Goal: Task Accomplishment & Management: Complete application form

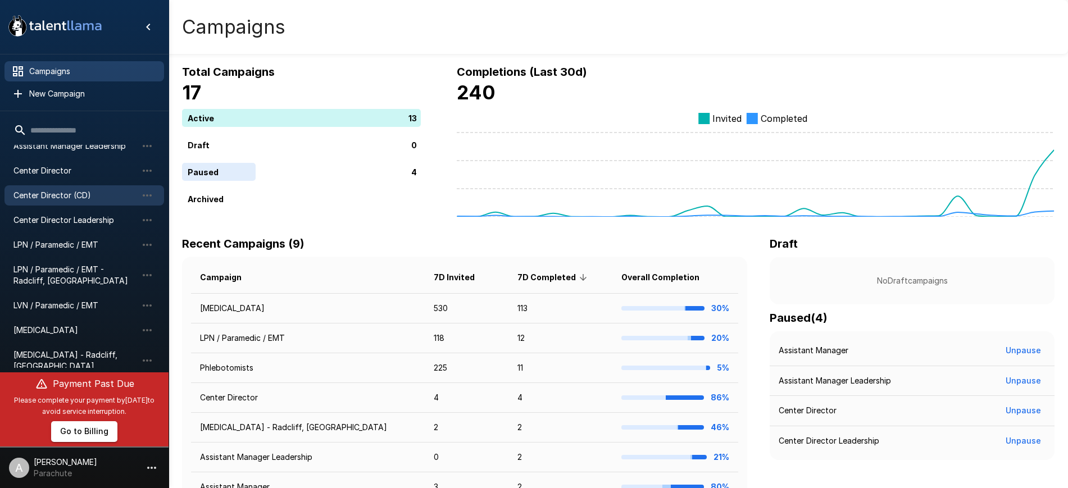
scroll to position [89, 0]
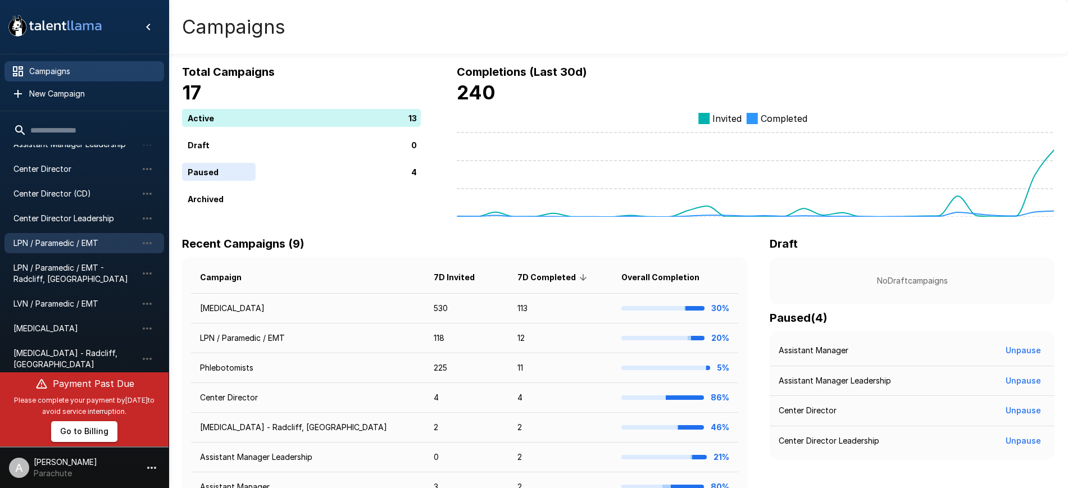
click at [57, 244] on span "LPN / Paramedic / EMT" at bounding box center [75, 243] width 124 height 11
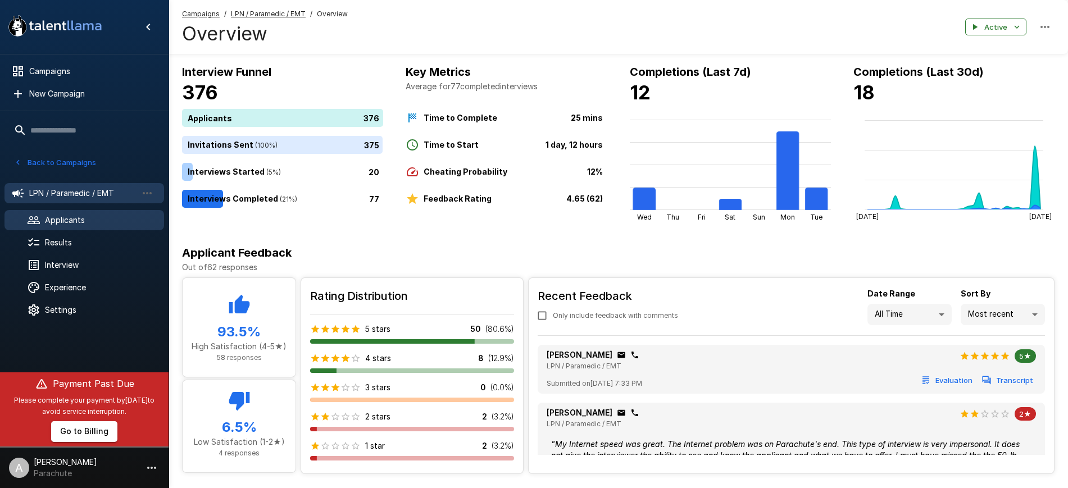
click at [75, 221] on span "Applicants" at bounding box center [100, 220] width 110 height 11
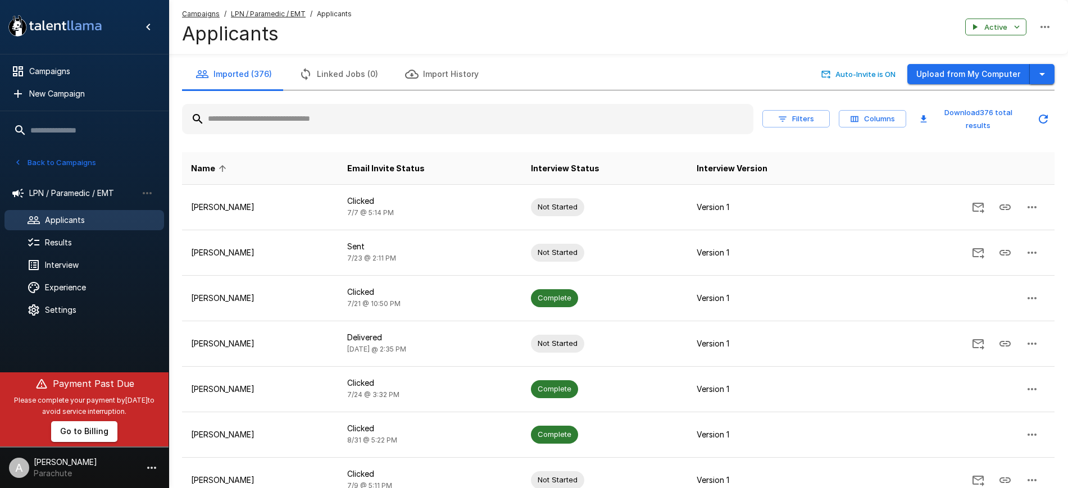
click at [1045, 73] on icon "button" at bounding box center [1042, 73] width 13 height 13
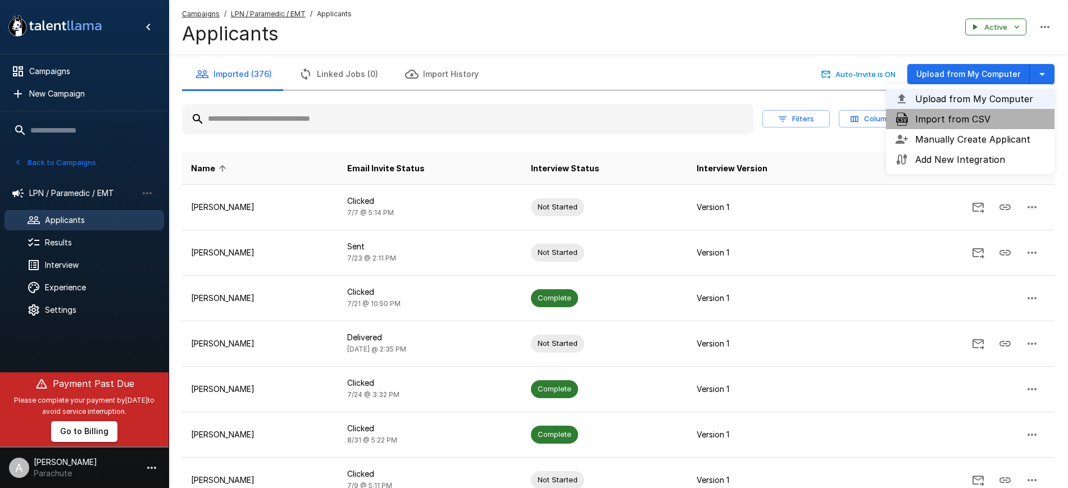
click at [976, 121] on span "Import from CSV" at bounding box center [980, 118] width 130 height 13
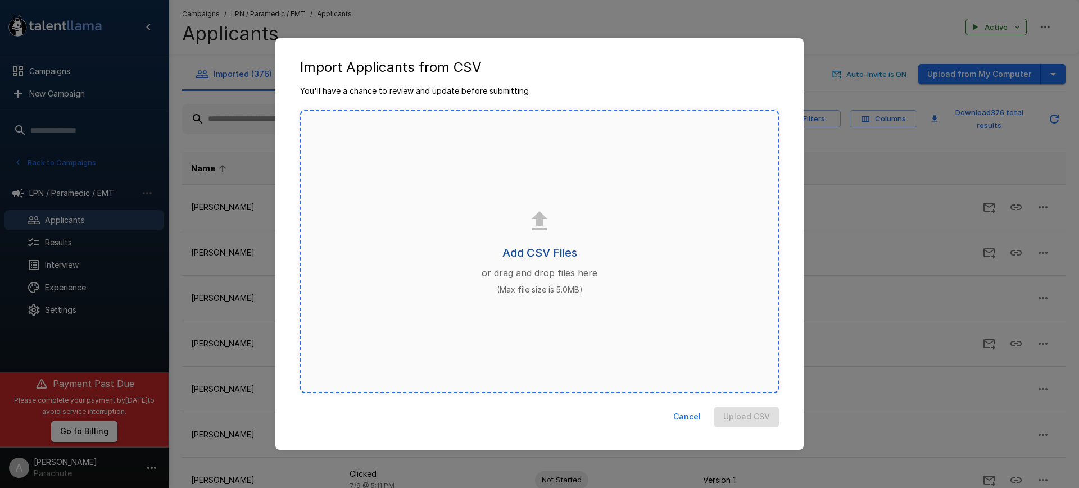
click at [538, 251] on h6 "Add CSV Files" at bounding box center [539, 253] width 75 height 18
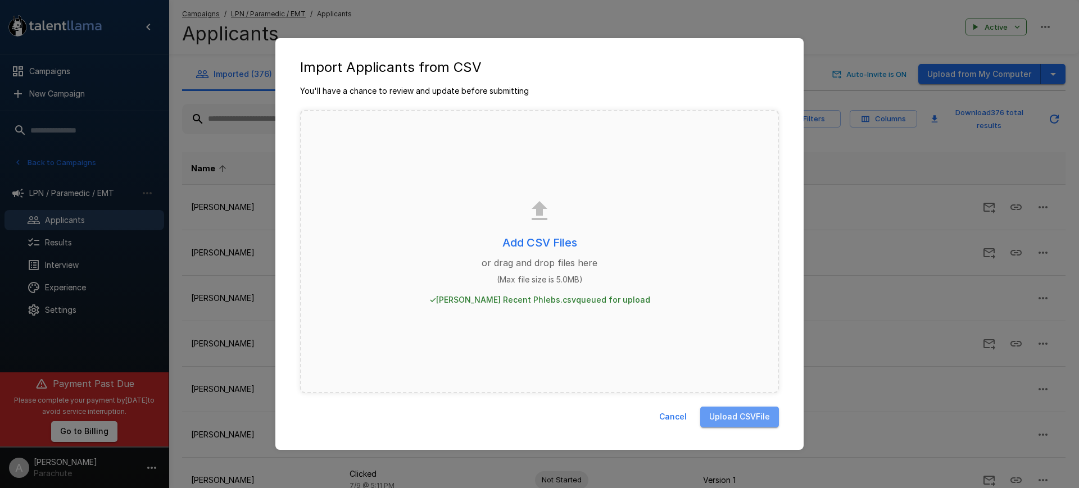
click at [740, 415] on button "Upload CSV File" at bounding box center [739, 417] width 79 height 21
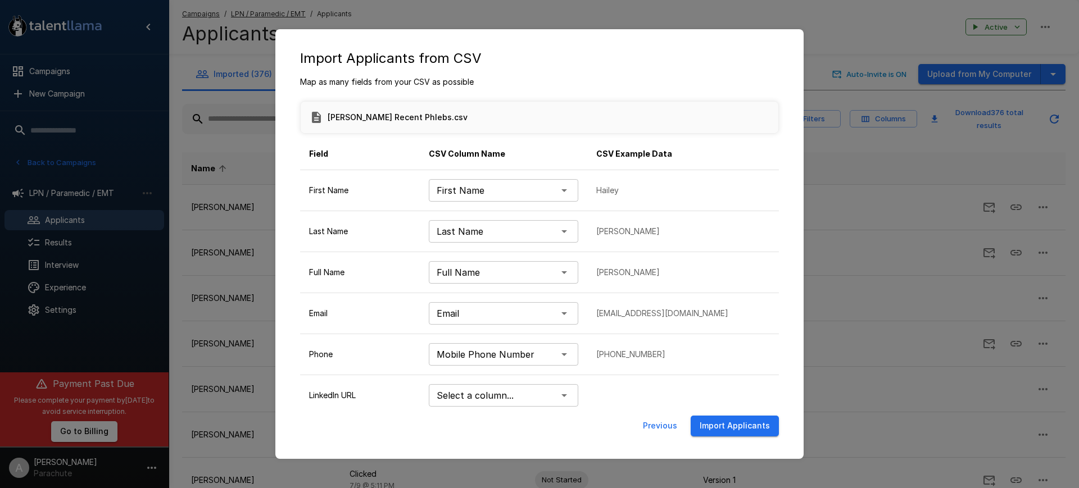
click at [741, 436] on button "Import Applicants" at bounding box center [735, 426] width 88 height 21
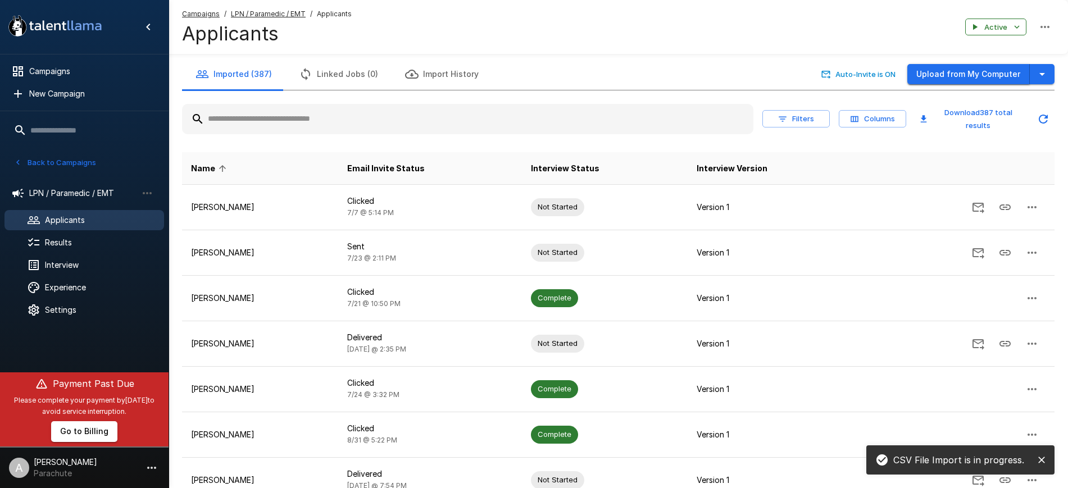
click at [951, 77] on button "Upload from My Computer" at bounding box center [969, 74] width 123 height 21
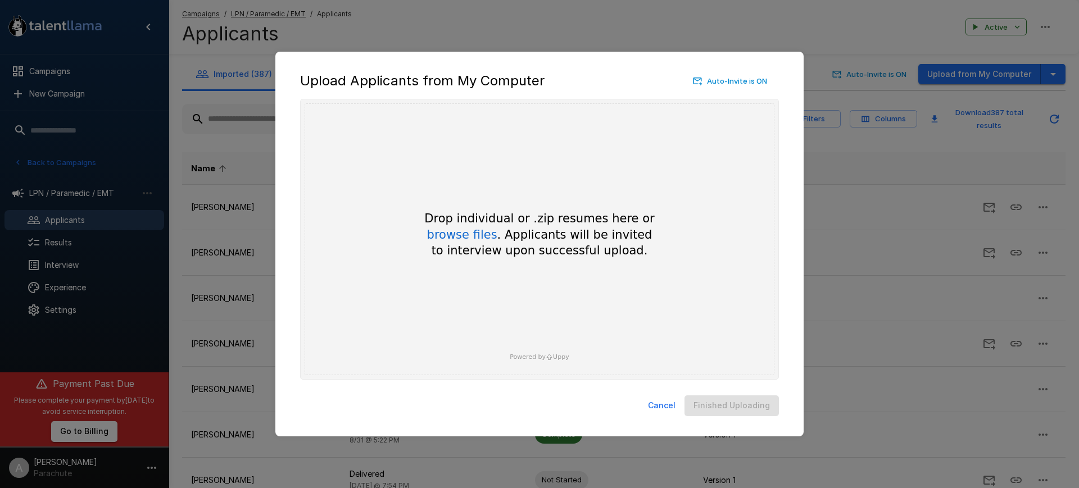
click at [677, 400] on button "Cancel" at bounding box center [661, 406] width 37 height 21
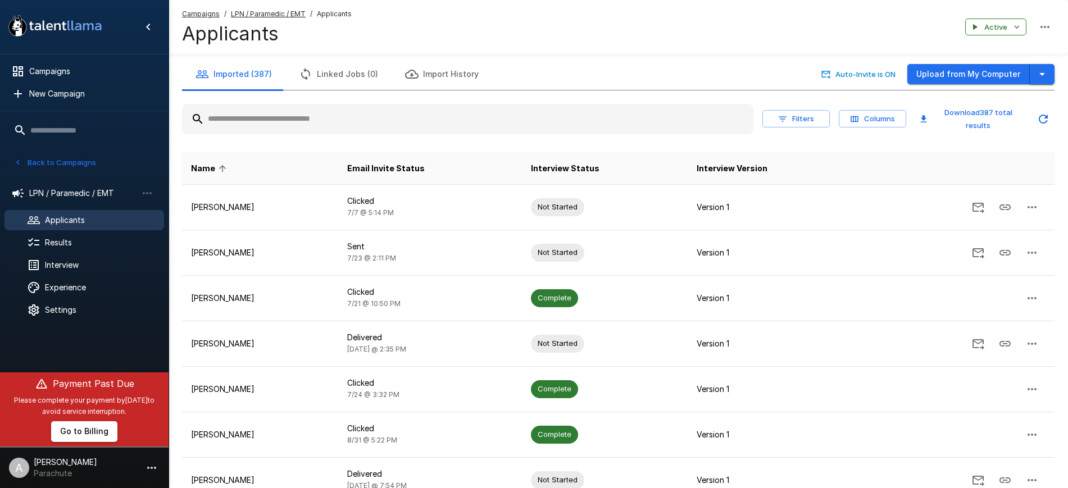
click at [1037, 78] on icon "button" at bounding box center [1042, 73] width 13 height 13
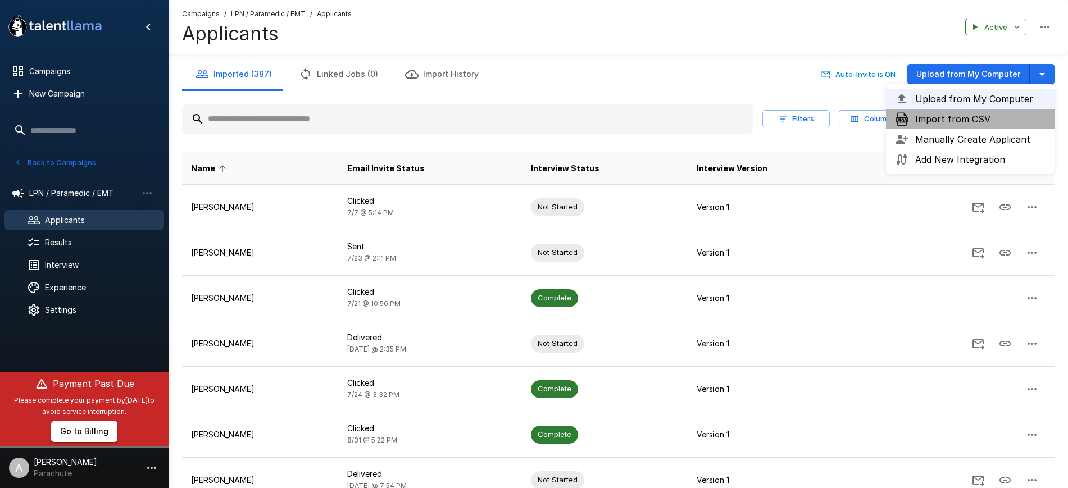
click at [978, 118] on span "Import from CSV" at bounding box center [980, 118] width 130 height 13
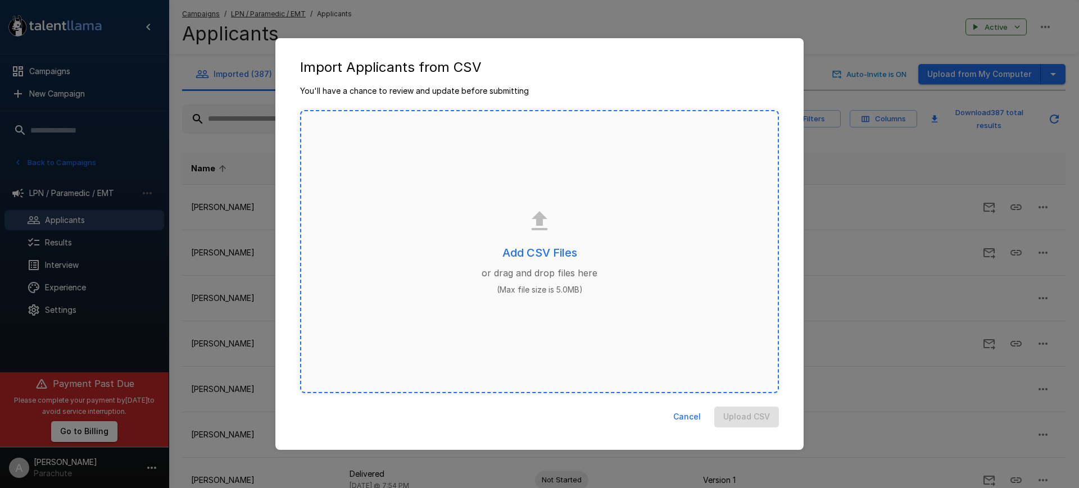
click at [542, 238] on div "Add CSV Files or drag and drop files here (Max file size is 5.0MB)" at bounding box center [539, 251] width 479 height 283
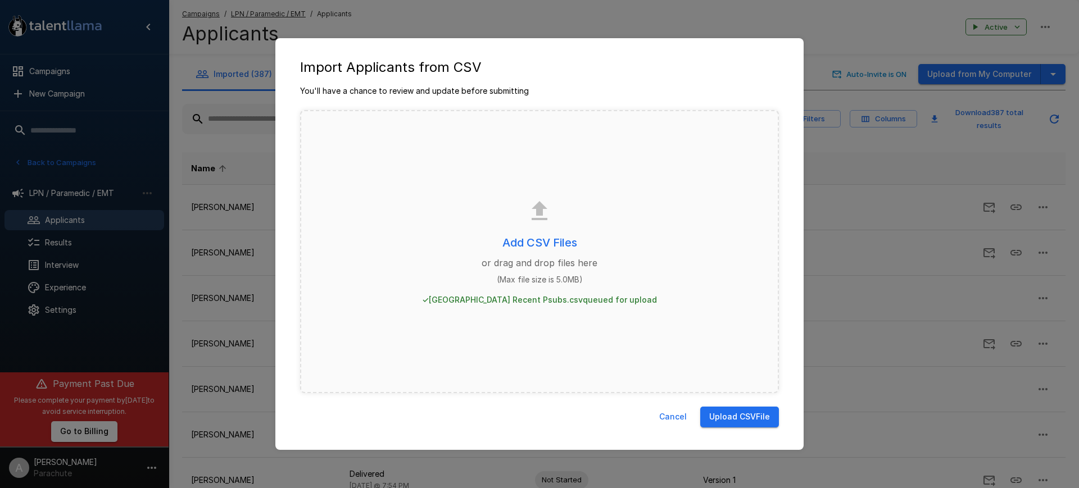
click at [727, 415] on button "Upload CSV File" at bounding box center [739, 417] width 79 height 21
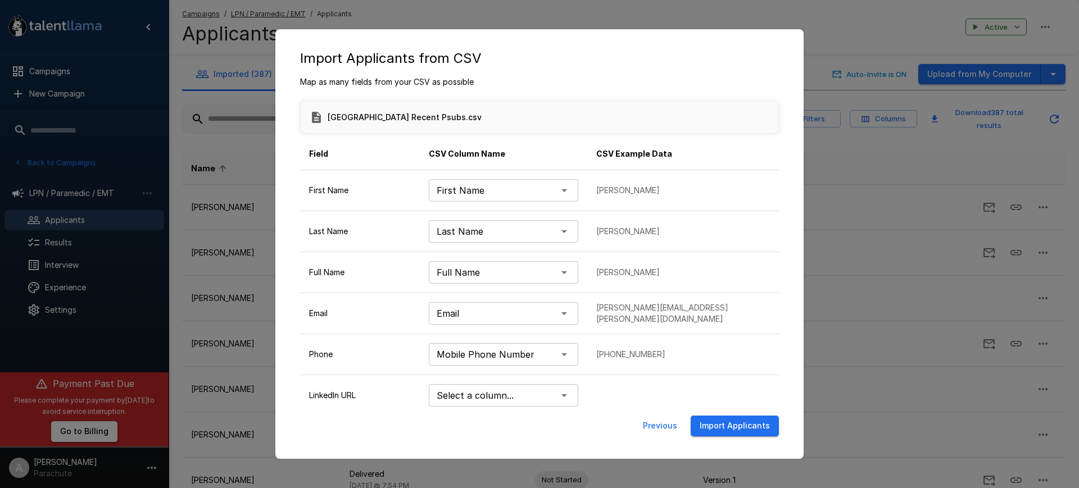
click at [746, 428] on button "Import Applicants" at bounding box center [735, 426] width 88 height 21
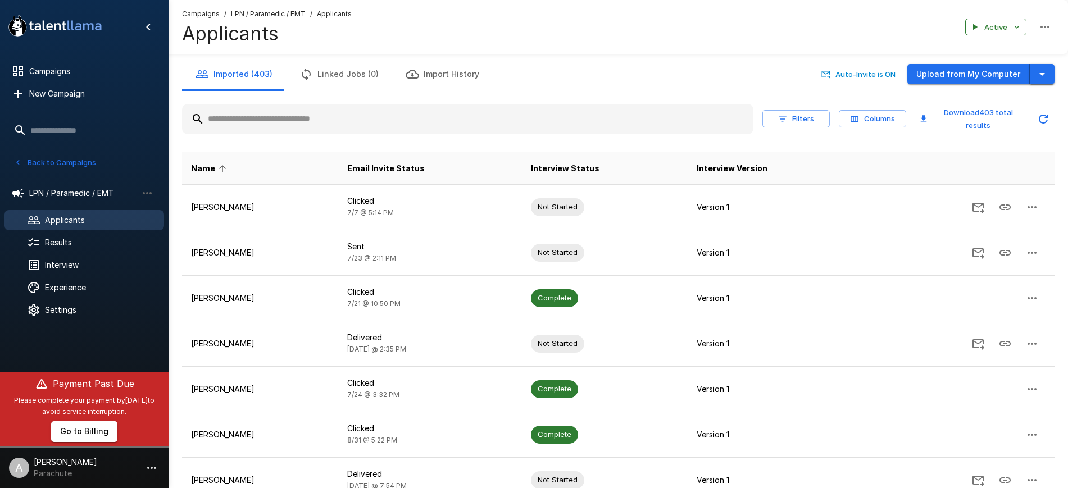
click at [1039, 71] on icon "button" at bounding box center [1042, 73] width 13 height 13
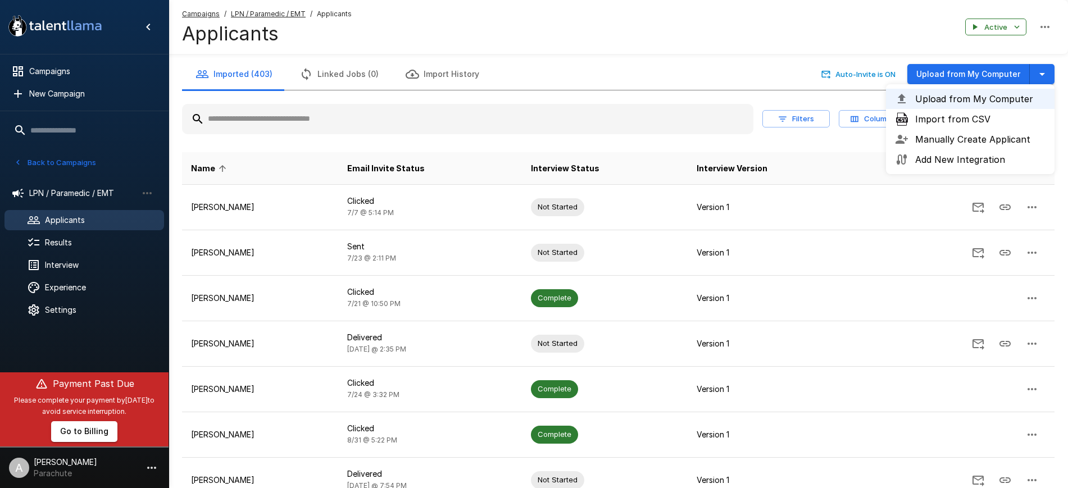
click at [998, 119] on span "Import from CSV" at bounding box center [980, 118] width 130 height 13
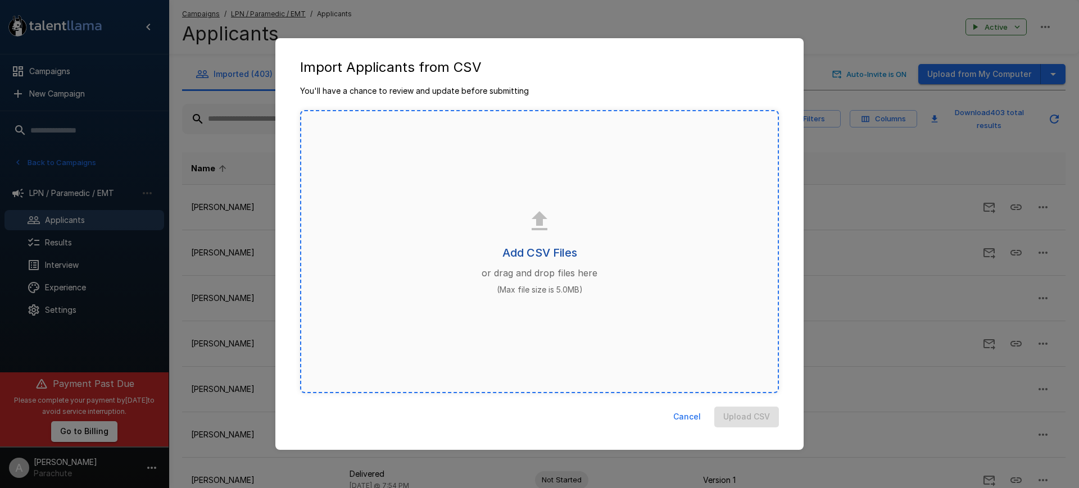
click at [538, 252] on h6 "Add CSV Files" at bounding box center [539, 253] width 75 height 18
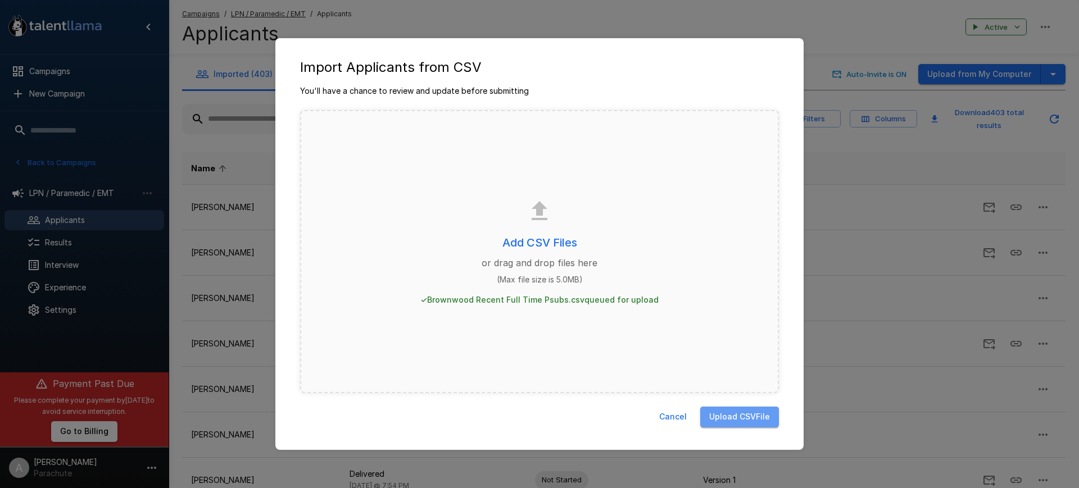
click at [748, 420] on button "Upload CSV File" at bounding box center [739, 417] width 79 height 21
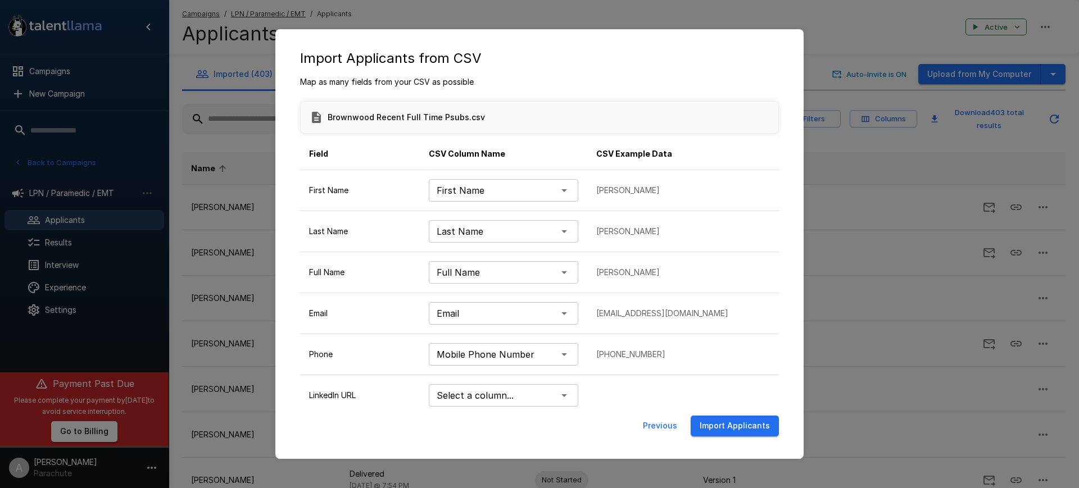
click at [737, 432] on button "Import Applicants" at bounding box center [735, 426] width 88 height 21
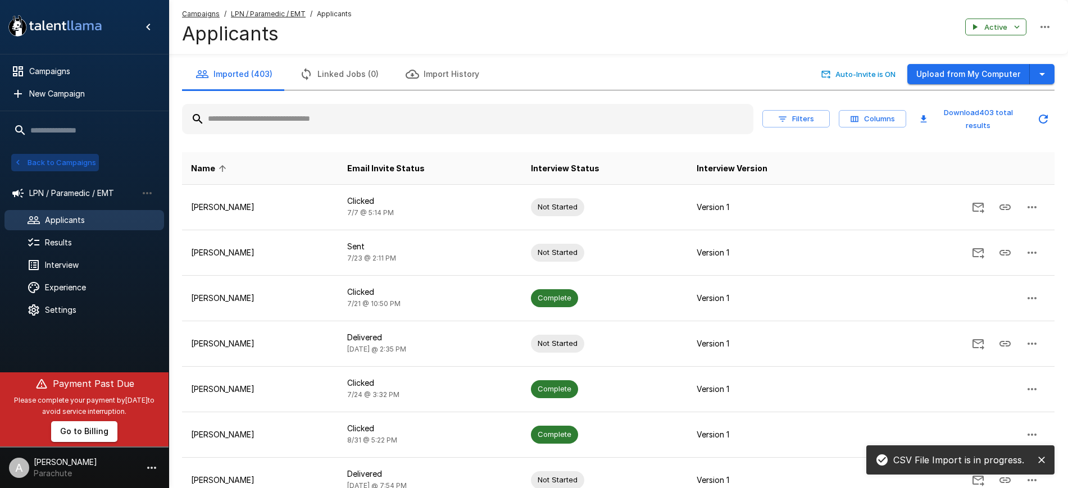
click at [68, 164] on button "Back to Campaigns" at bounding box center [55, 162] width 88 height 17
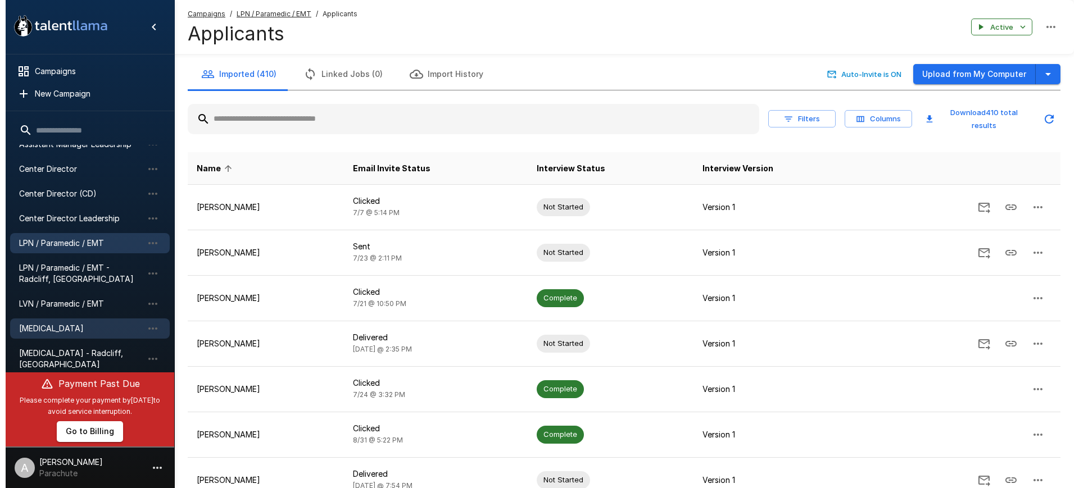
scroll to position [180, 0]
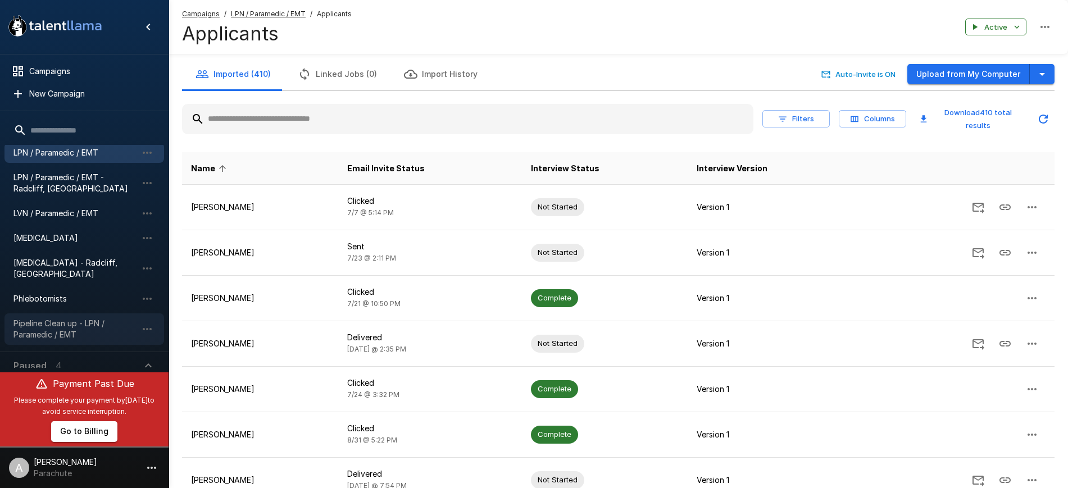
click at [72, 321] on span "Pipeline Clean up - LPN / Paramedic / EMT" at bounding box center [75, 329] width 124 height 22
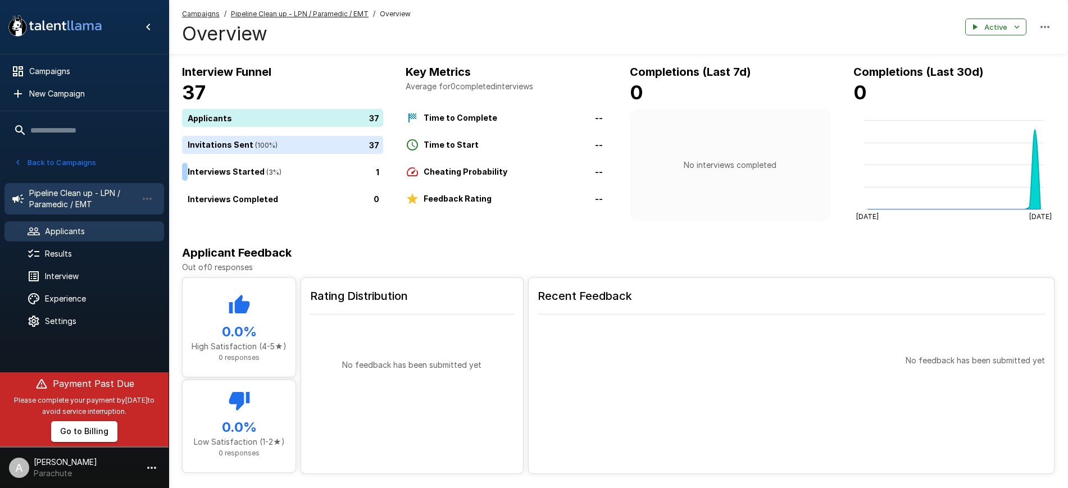
click at [90, 229] on span "Applicants" at bounding box center [100, 231] width 110 height 11
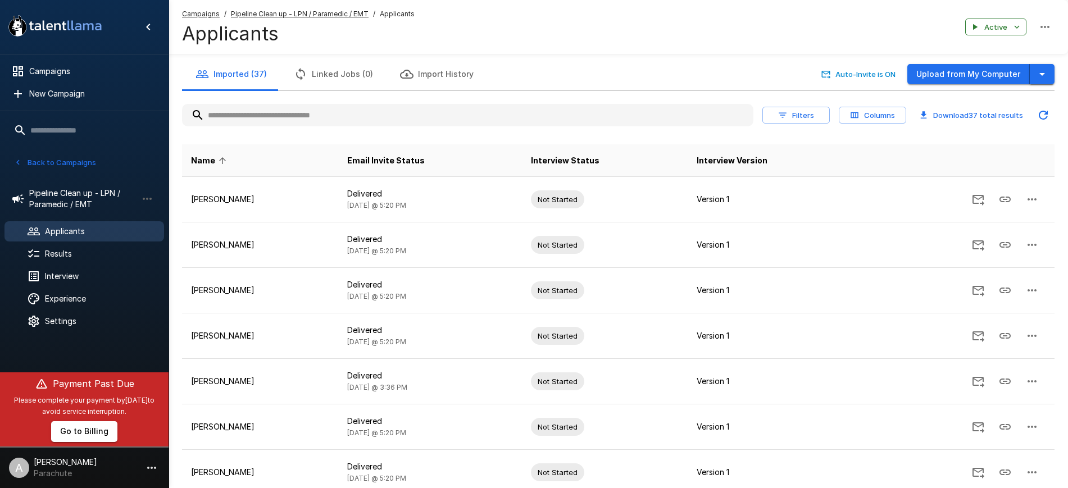
click at [1042, 70] on icon "button" at bounding box center [1042, 73] width 13 height 13
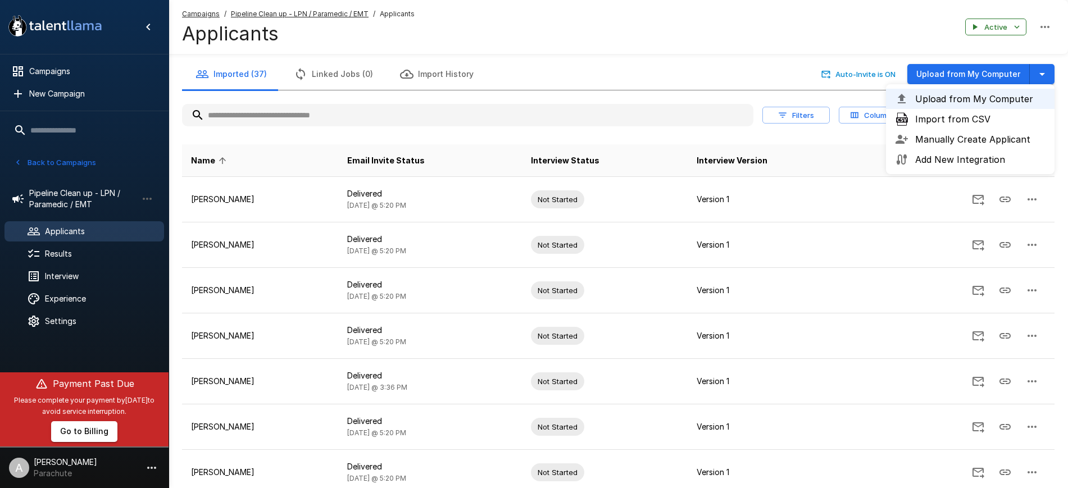
click at [998, 114] on span "Import from CSV" at bounding box center [980, 118] width 130 height 13
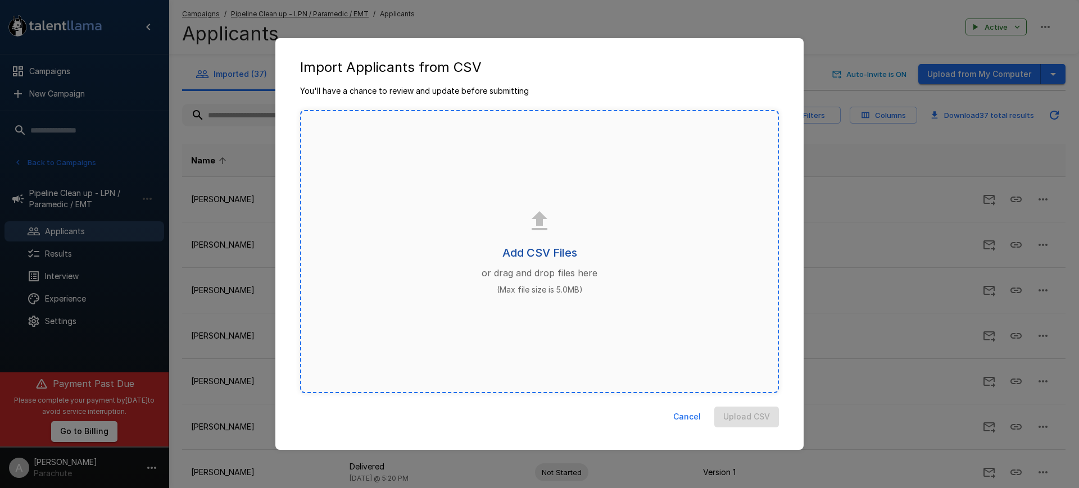
click at [542, 255] on h6 "Add CSV Files" at bounding box center [539, 253] width 75 height 18
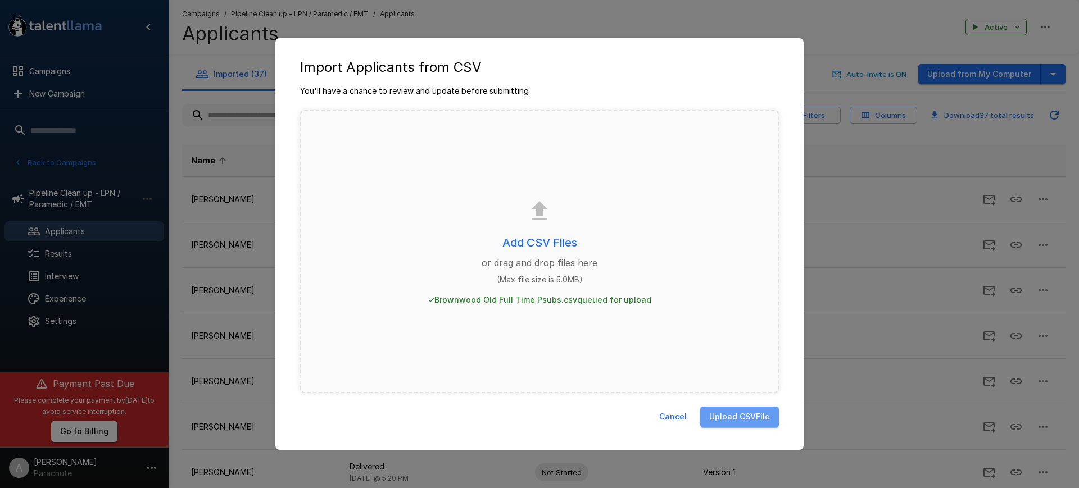
click at [765, 416] on button "Upload CSV File" at bounding box center [739, 417] width 79 height 21
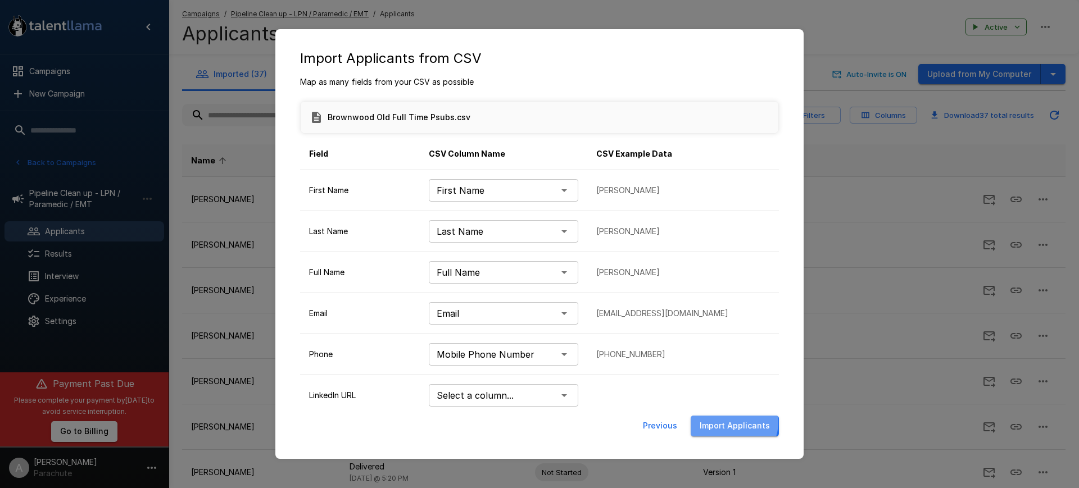
click at [731, 422] on button "Import Applicants" at bounding box center [735, 426] width 88 height 21
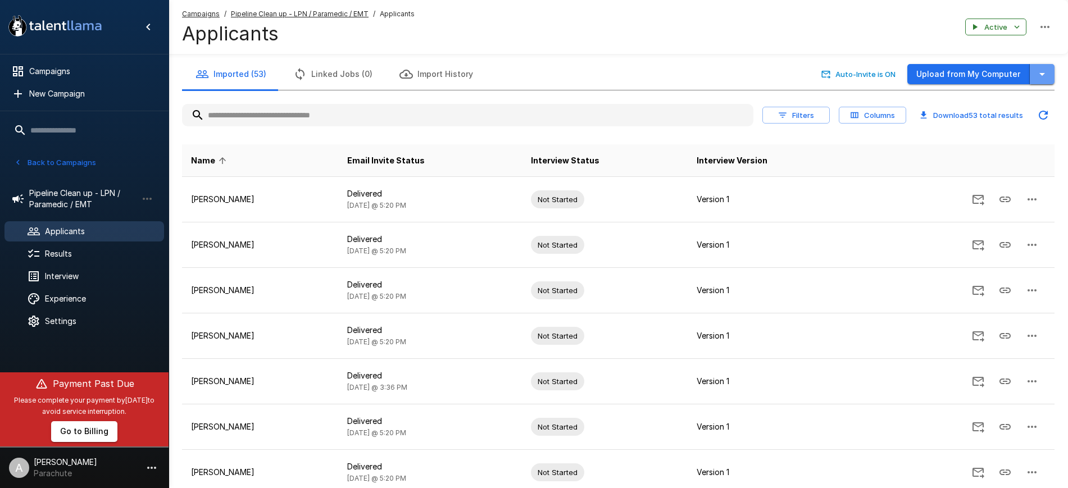
click at [1048, 70] on icon "button" at bounding box center [1042, 73] width 13 height 13
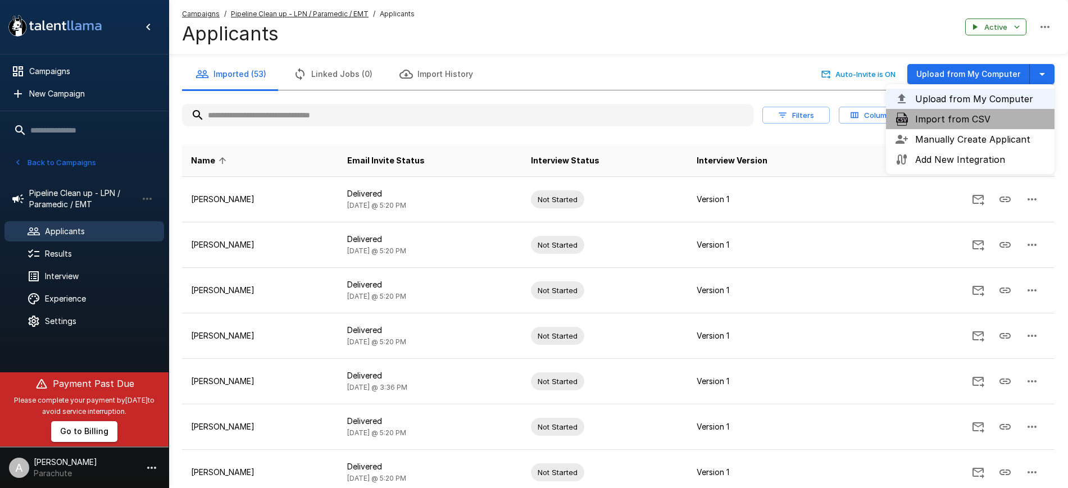
click at [1010, 120] on span "Import from CSV" at bounding box center [980, 118] width 130 height 13
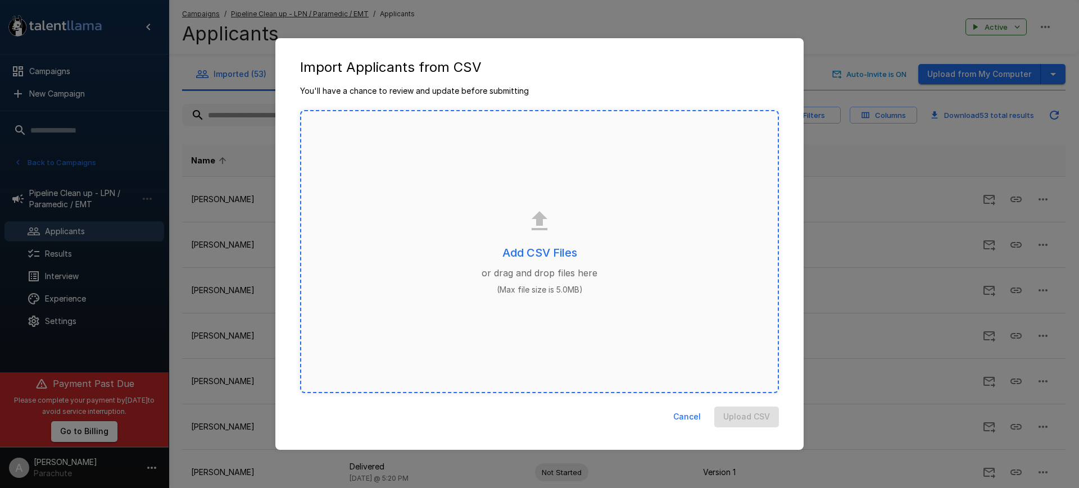
click at [556, 242] on div "Add CSV Files or drag and drop files here (Max file size is 5.0MB)" at bounding box center [539, 251] width 479 height 283
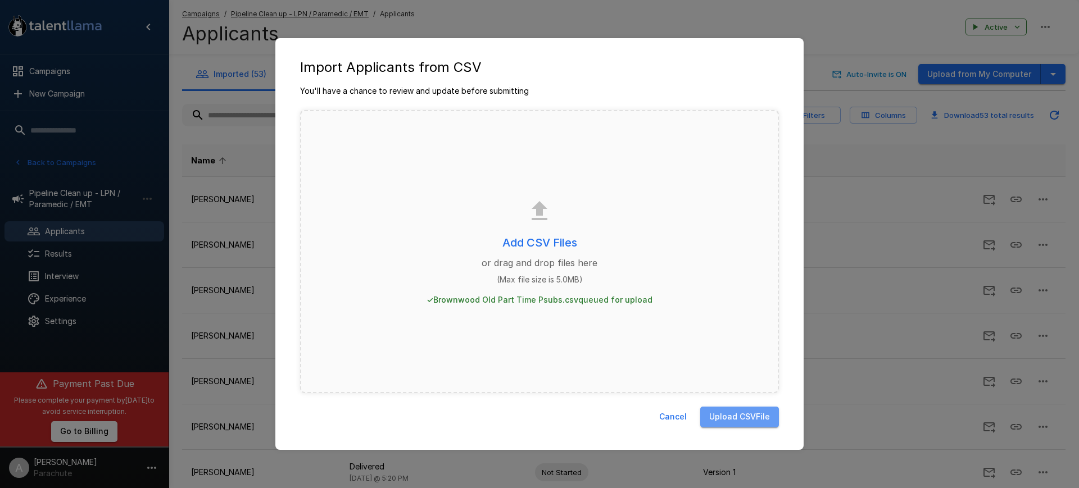
click at [737, 422] on button "Upload CSV File" at bounding box center [739, 417] width 79 height 21
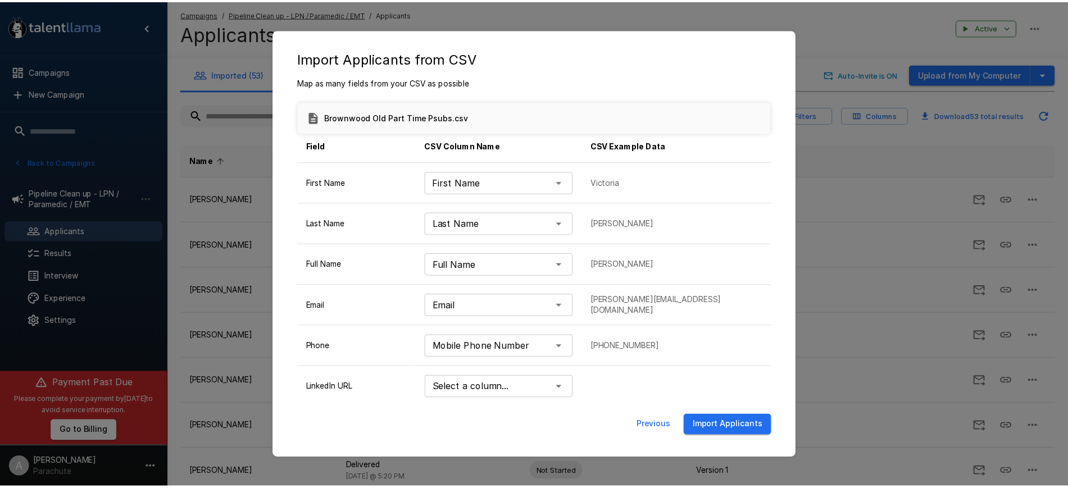
scroll to position [10, 0]
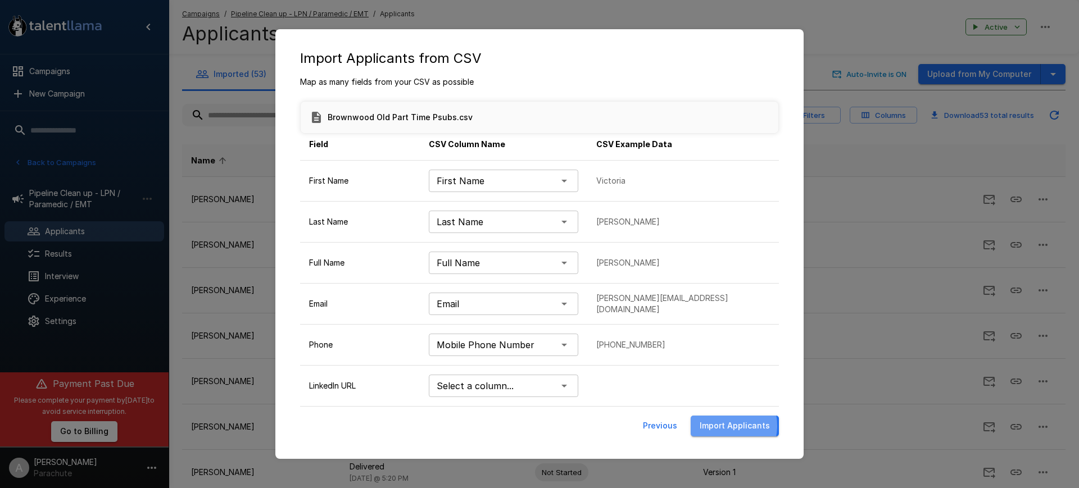
click at [725, 426] on button "Import Applicants" at bounding box center [735, 426] width 88 height 21
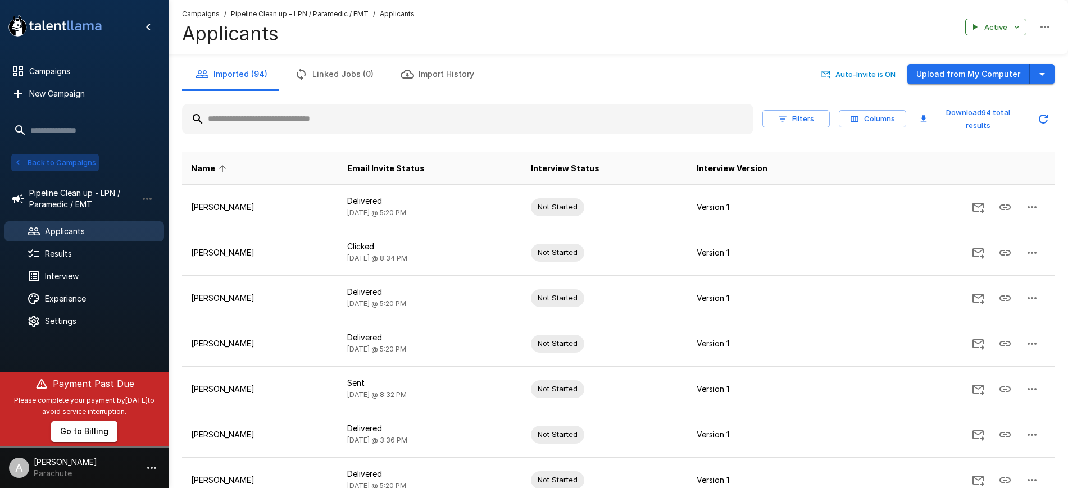
click at [69, 169] on button "Back to Campaigns" at bounding box center [55, 162] width 88 height 17
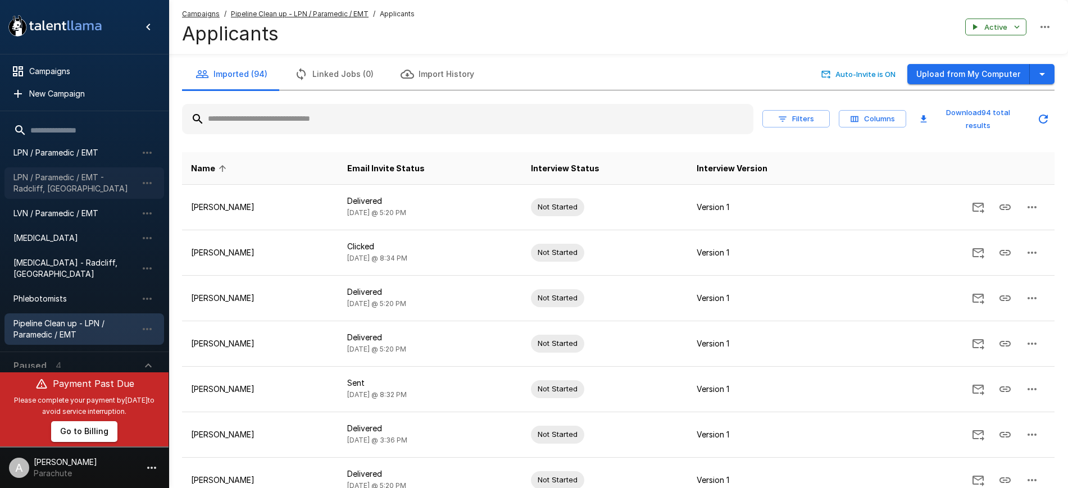
click at [62, 188] on span "LPN / Paramedic / EMT - Radcliff, [GEOGRAPHIC_DATA]" at bounding box center [75, 183] width 124 height 22
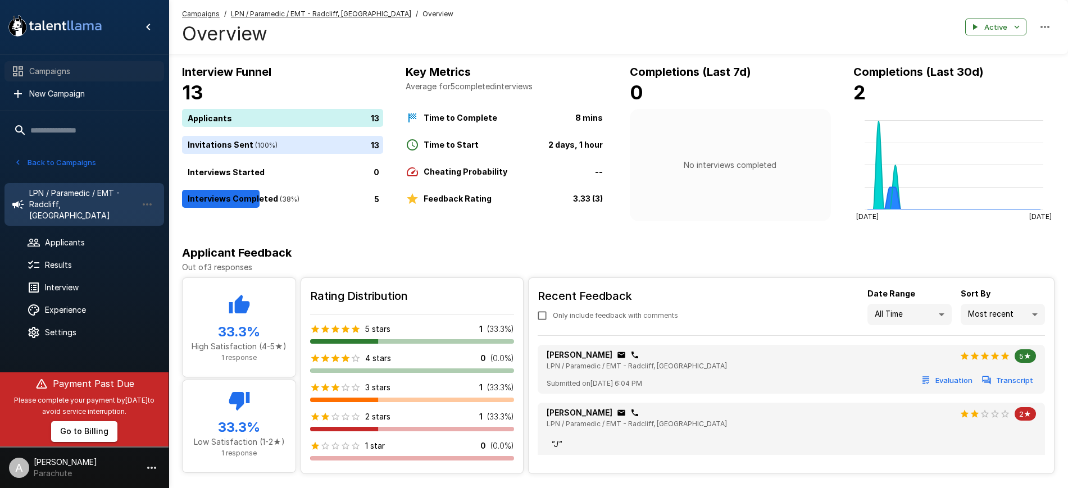
click at [52, 66] on span "Campaigns" at bounding box center [92, 71] width 126 height 11
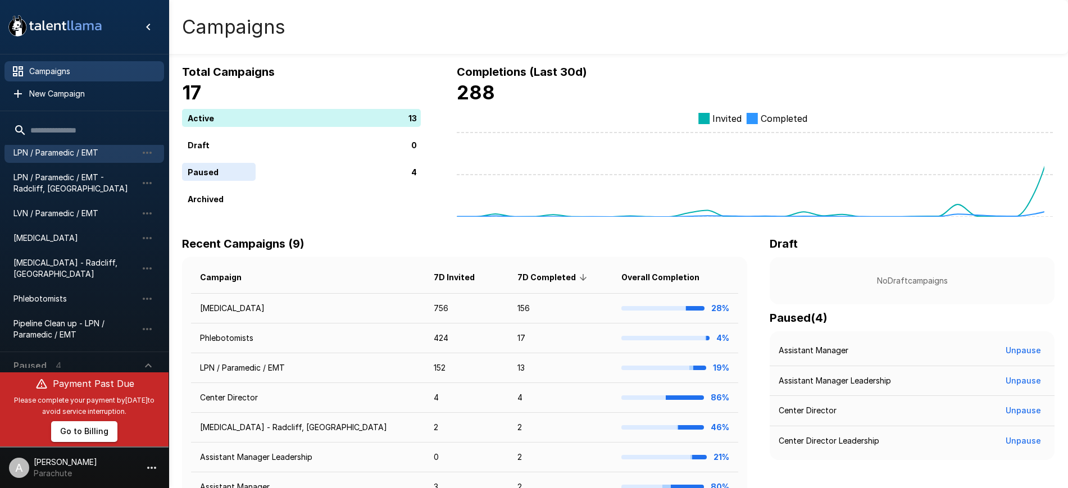
click at [73, 157] on span "LPN / Paramedic / EMT" at bounding box center [75, 152] width 124 height 11
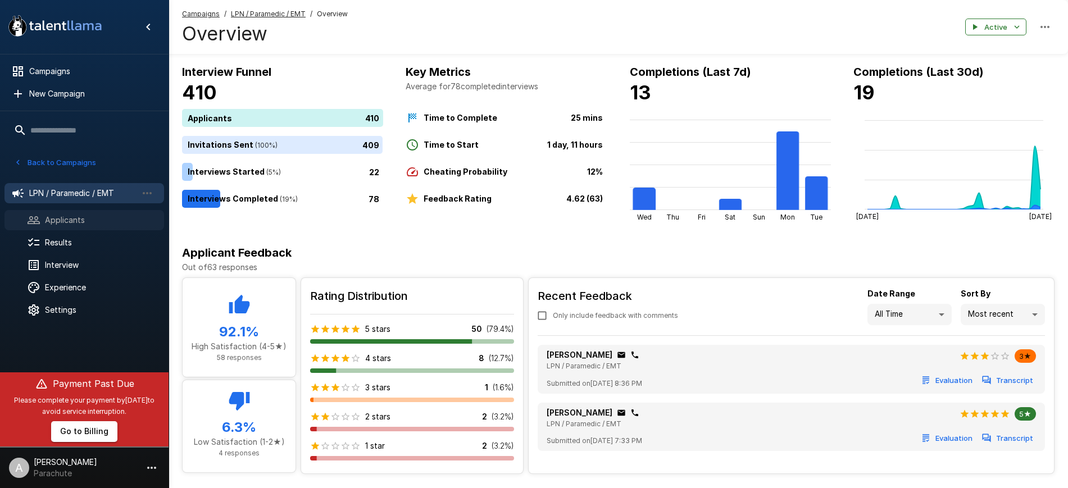
click at [80, 219] on span "Applicants" at bounding box center [100, 220] width 110 height 11
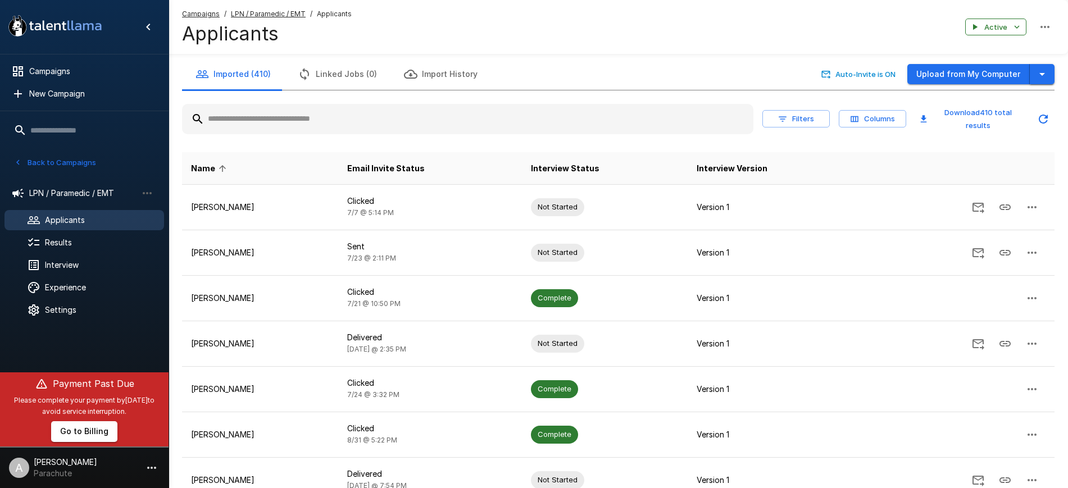
click at [1044, 76] on icon "button" at bounding box center [1042, 73] width 13 height 13
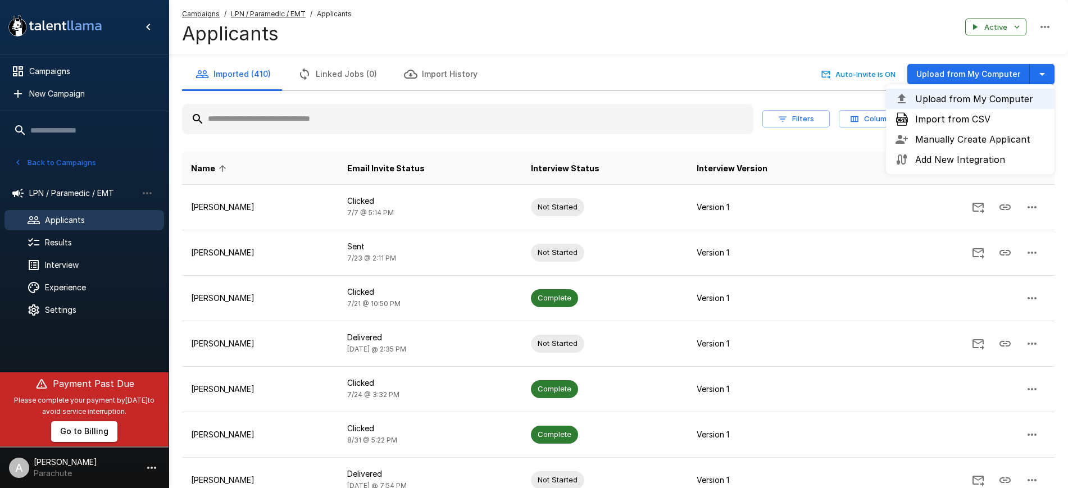
click at [966, 121] on span "Import from CSV" at bounding box center [980, 118] width 130 height 13
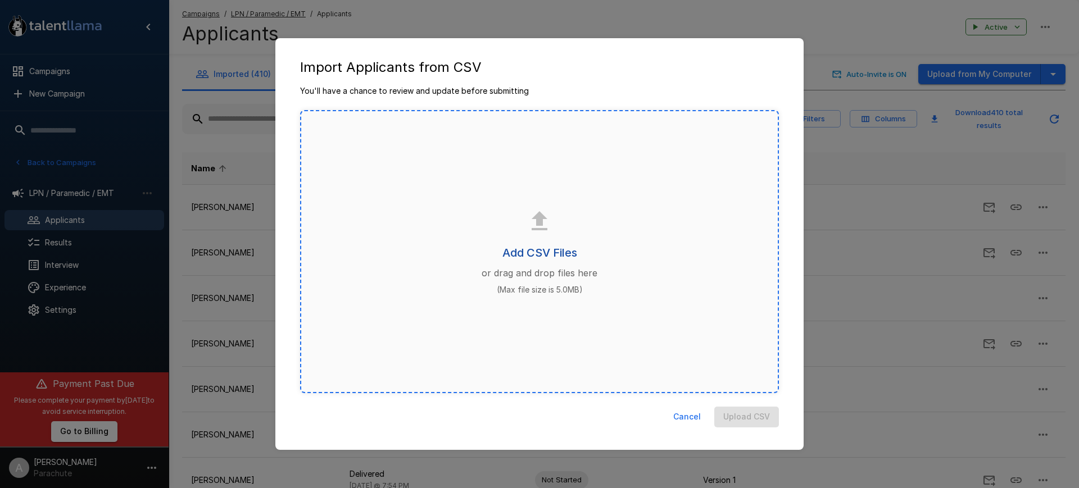
click at [546, 248] on h6 "Add CSV Files" at bounding box center [539, 253] width 75 height 18
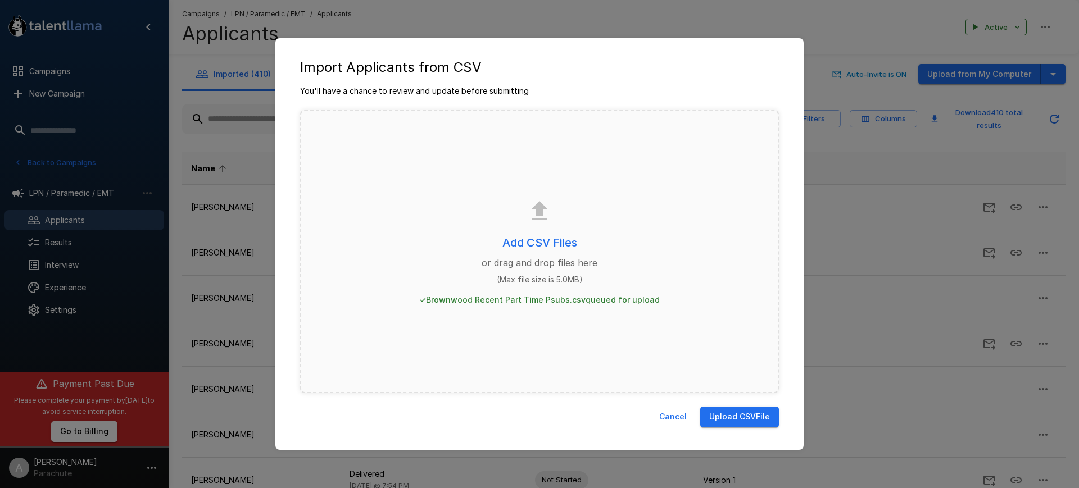
click at [753, 422] on button "Upload CSV File" at bounding box center [739, 417] width 79 height 21
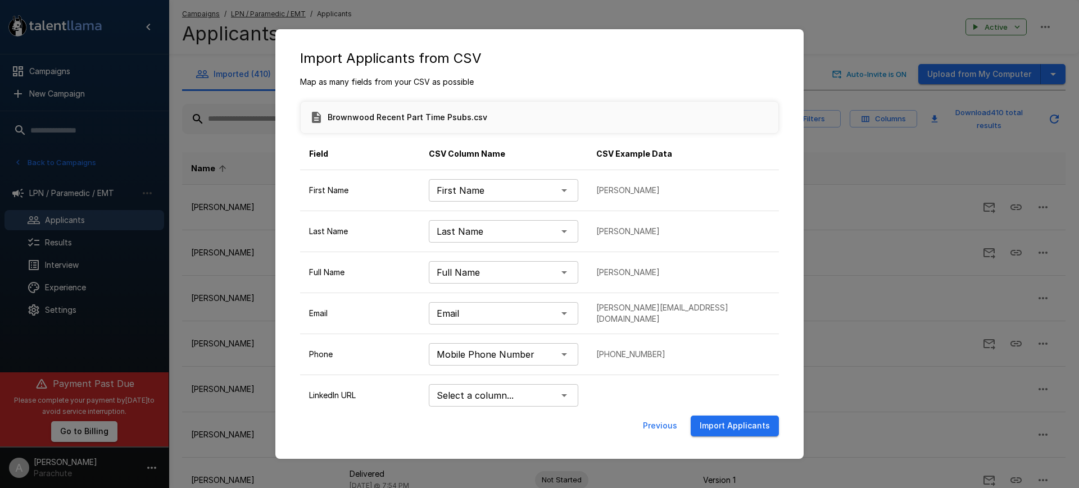
click at [739, 427] on button "Import Applicants" at bounding box center [735, 426] width 88 height 21
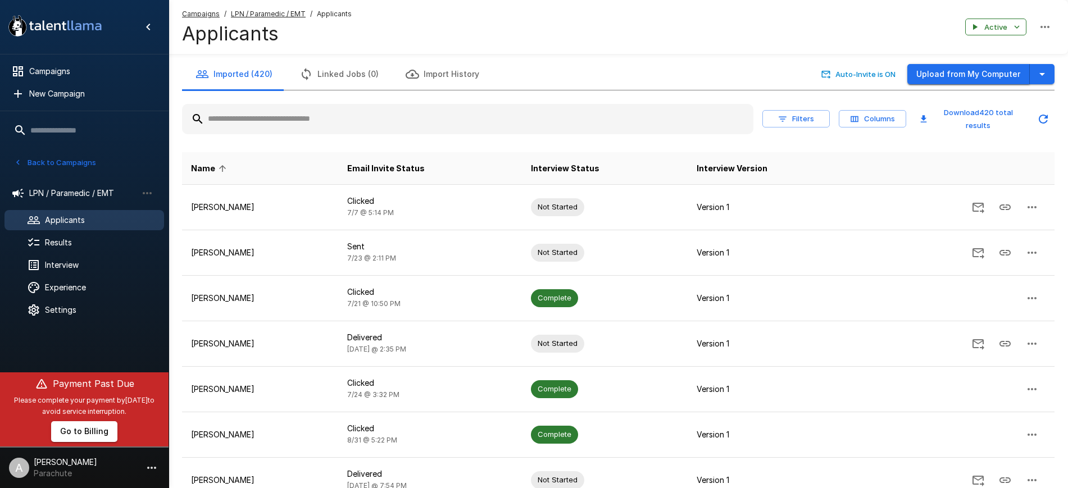
click at [954, 78] on button "Upload from My Computer" at bounding box center [969, 74] width 123 height 21
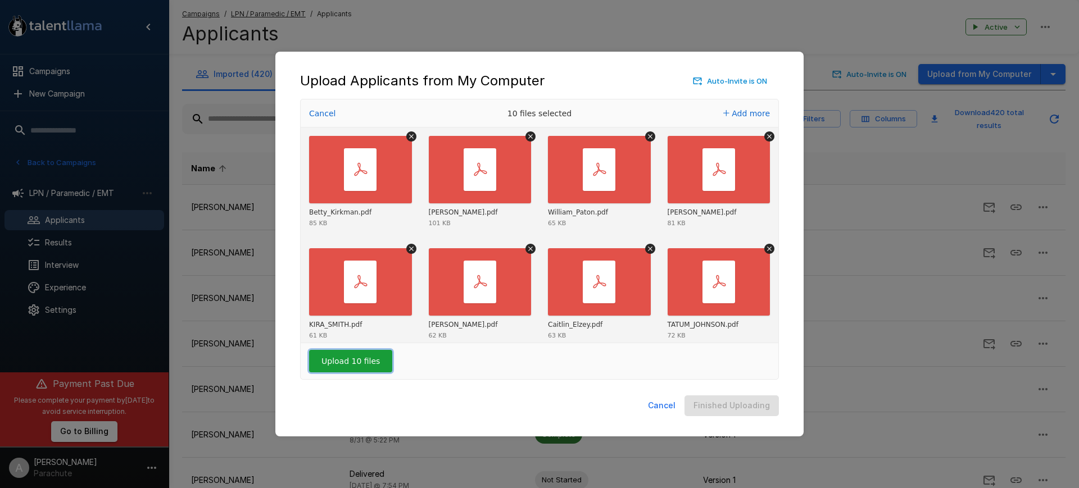
click at [360, 364] on button "Upload 10 files" at bounding box center [350, 361] width 83 height 22
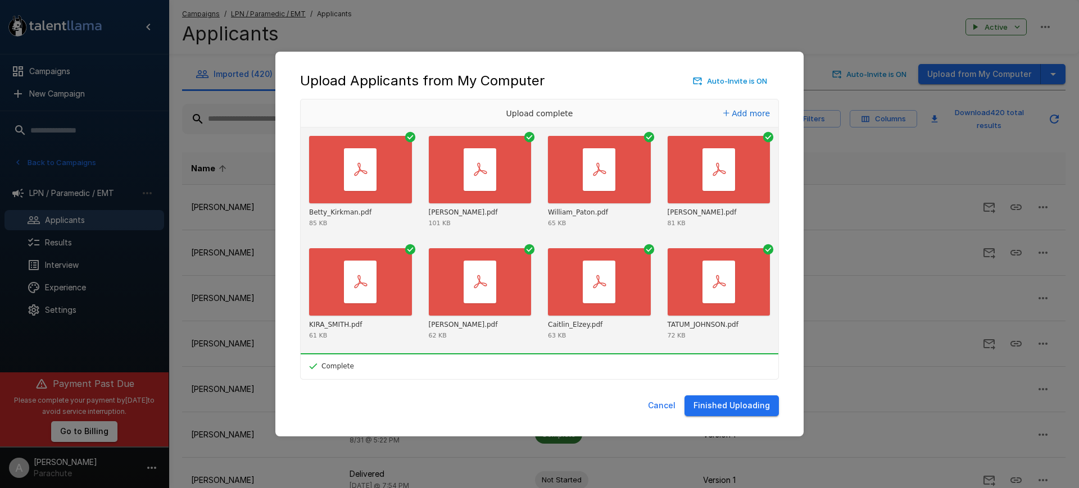
click at [747, 403] on button "Finished Uploading" at bounding box center [731, 406] width 94 height 21
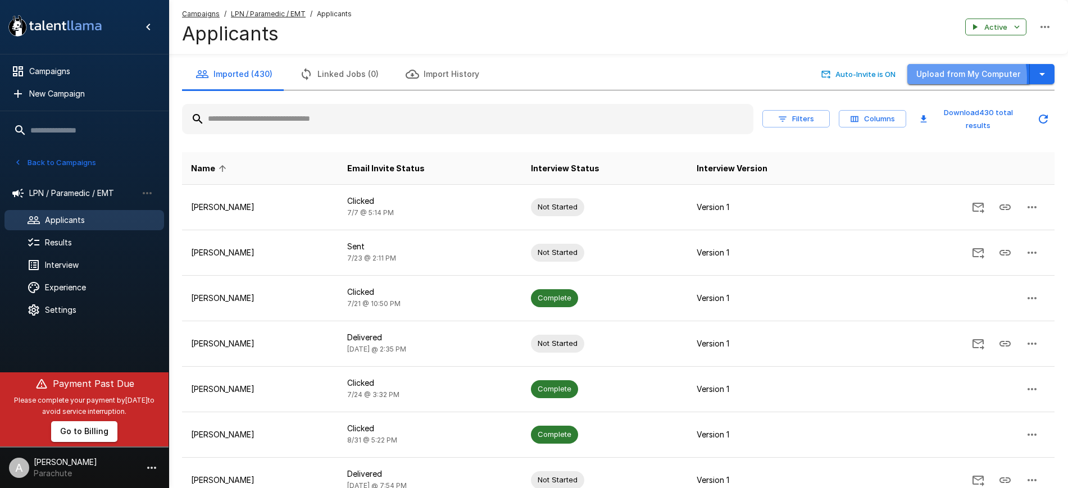
click at [952, 78] on button "Upload from My Computer" at bounding box center [969, 74] width 123 height 21
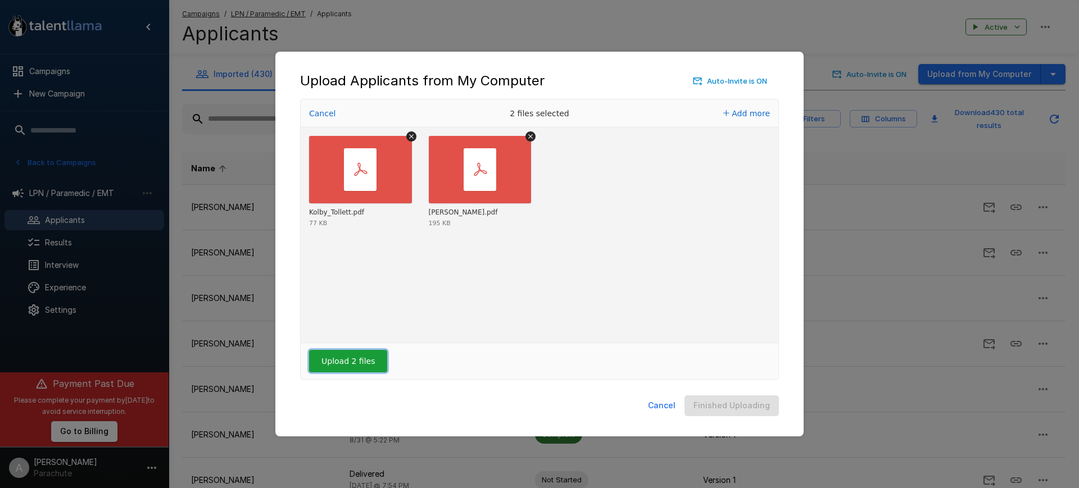
click at [353, 356] on button "Upload 2 files" at bounding box center [348, 361] width 78 height 22
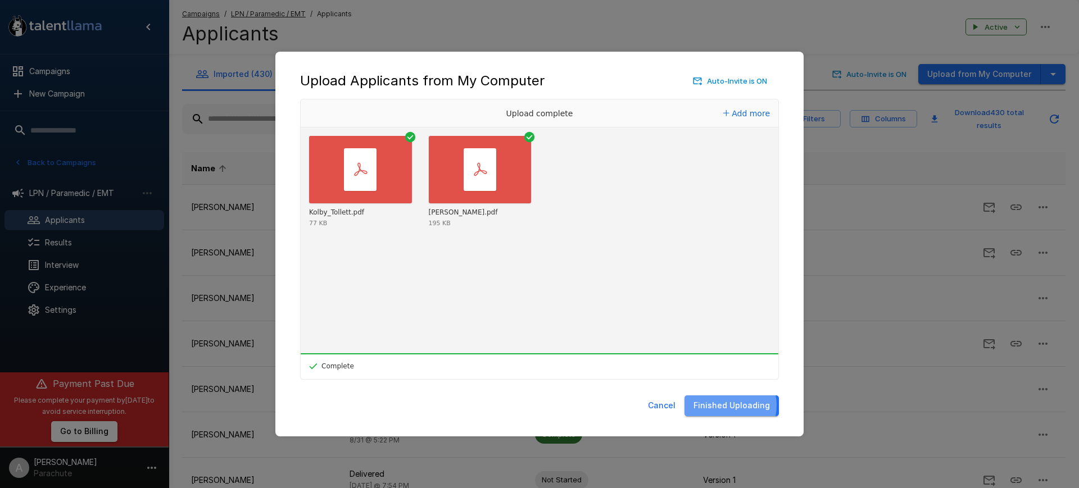
click at [727, 406] on button "Finished Uploading" at bounding box center [731, 406] width 94 height 21
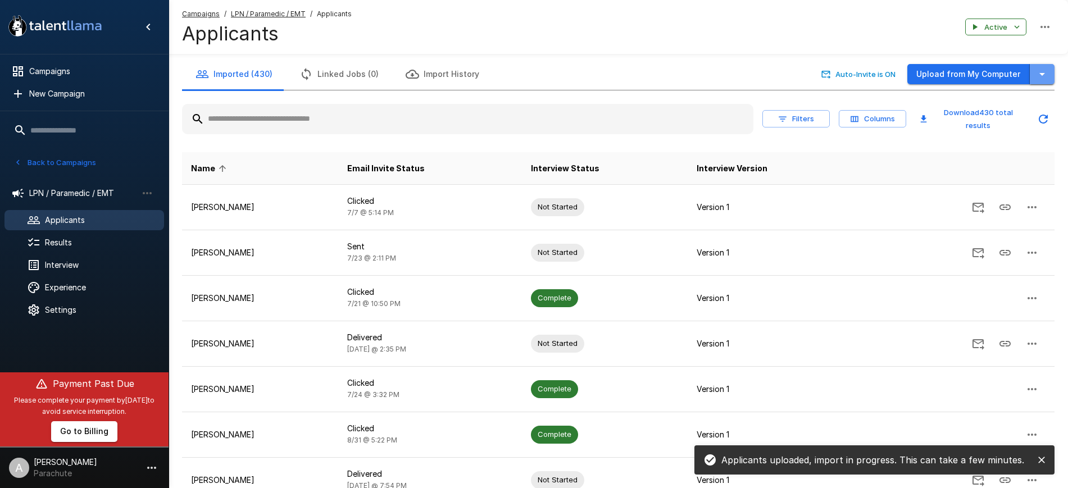
click at [1048, 77] on icon "button" at bounding box center [1042, 73] width 13 height 13
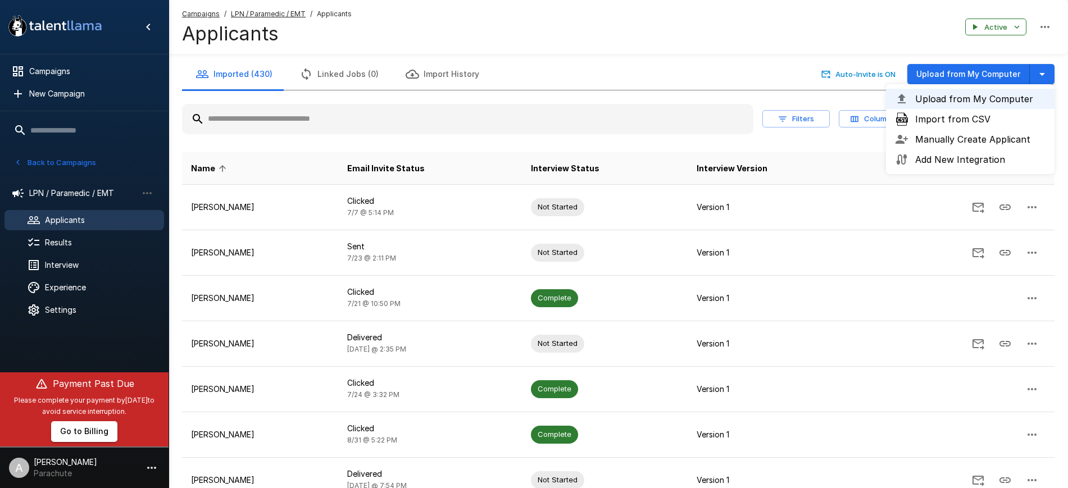
click at [990, 139] on span "Manually Create Applicant" at bounding box center [980, 139] width 130 height 13
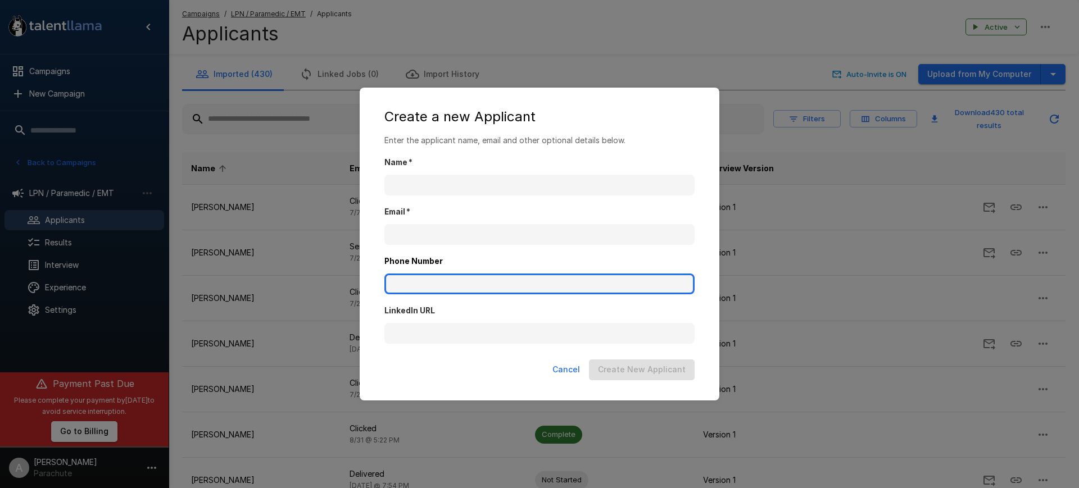
click at [435, 279] on input "Phone Number" at bounding box center [539, 284] width 310 height 21
paste input "**********"
type input "**********"
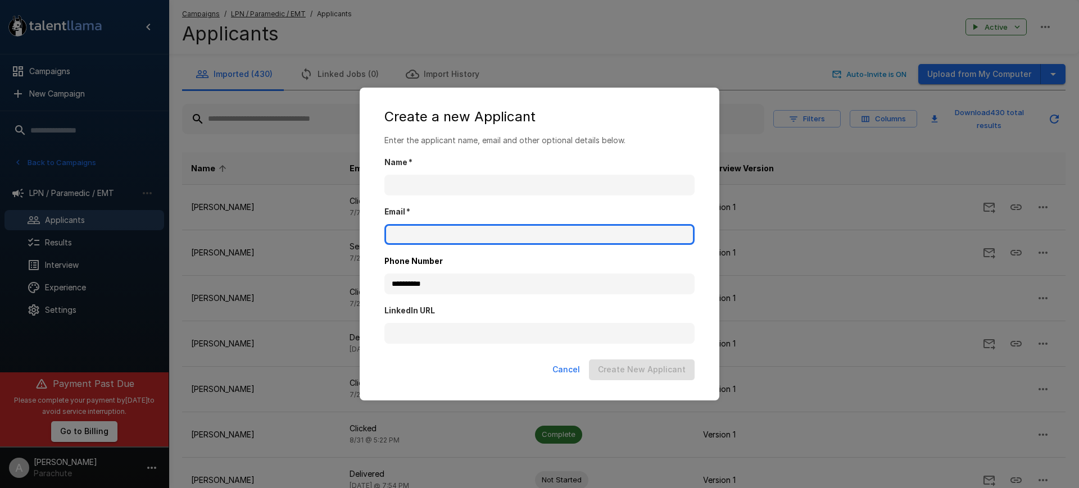
click at [441, 241] on input "Email   *" at bounding box center [539, 234] width 310 height 21
paste input "**********"
type input "**********"
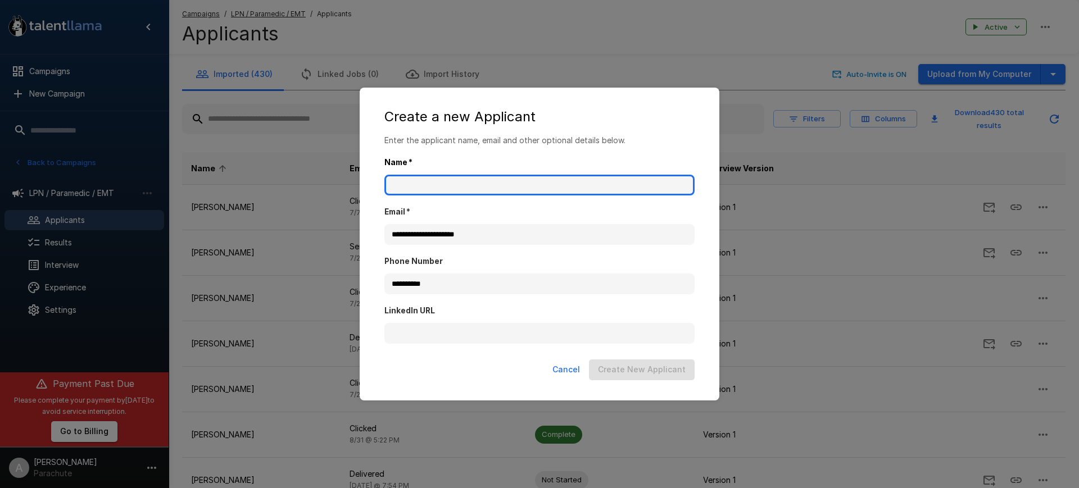
drag, startPoint x: 502, startPoint y: 182, endPoint x: 495, endPoint y: 183, distance: 7.4
click at [502, 182] on input "Name   *" at bounding box center [539, 185] width 310 height 21
paste input "**********"
click at [448, 183] on input "**********" at bounding box center [539, 185] width 310 height 21
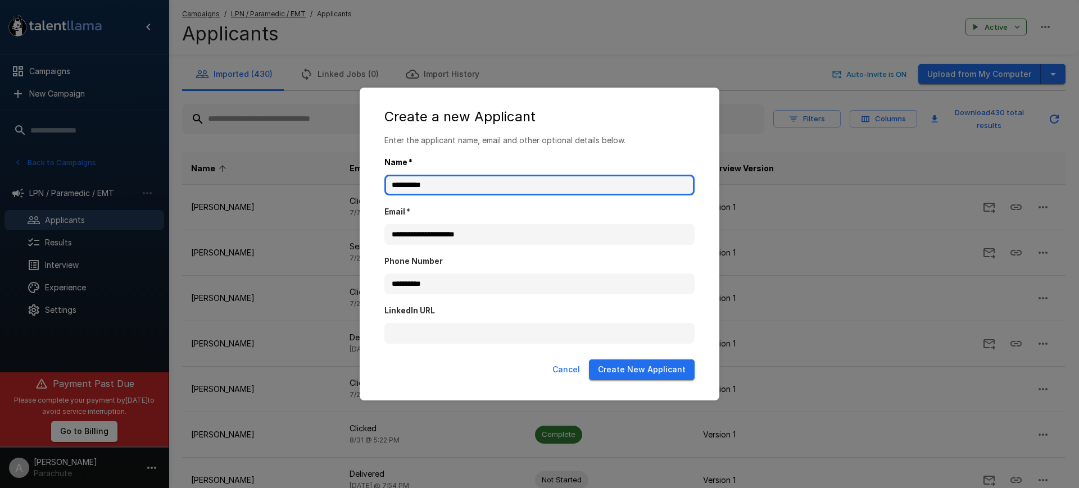
click at [394, 182] on input "*********" at bounding box center [539, 185] width 310 height 21
paste input "*********"
type input "**********"
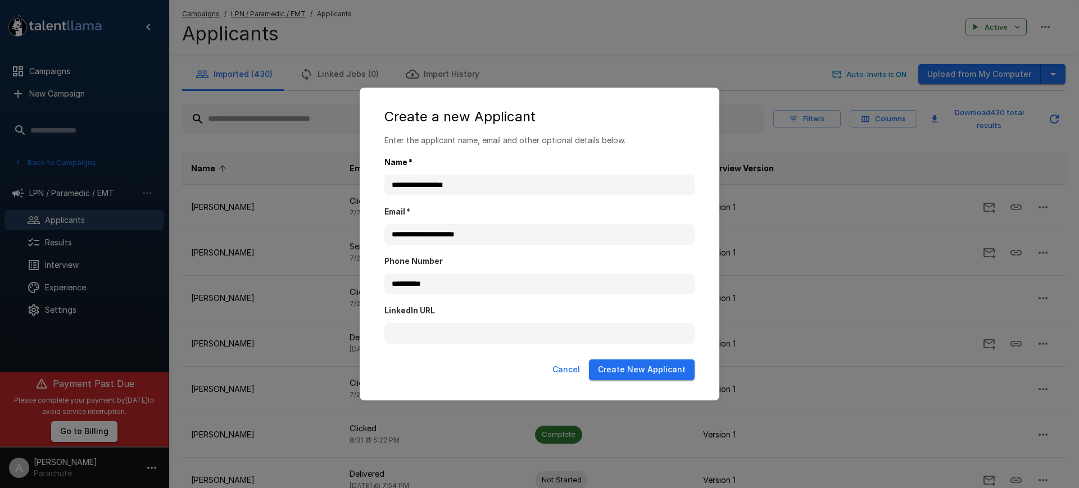
click at [651, 369] on button "Create New Applicant" at bounding box center [642, 370] width 106 height 21
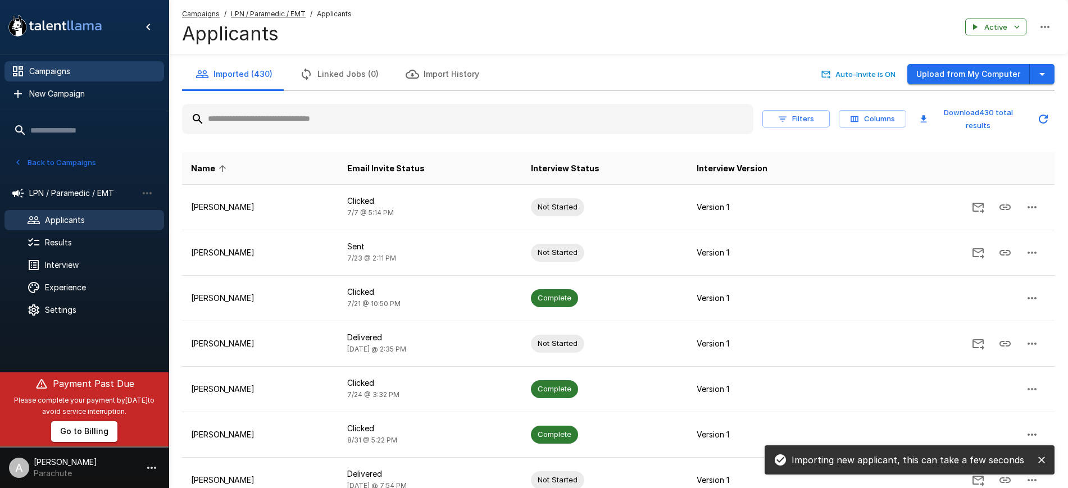
click at [69, 73] on span "Campaigns" at bounding box center [92, 71] width 126 height 11
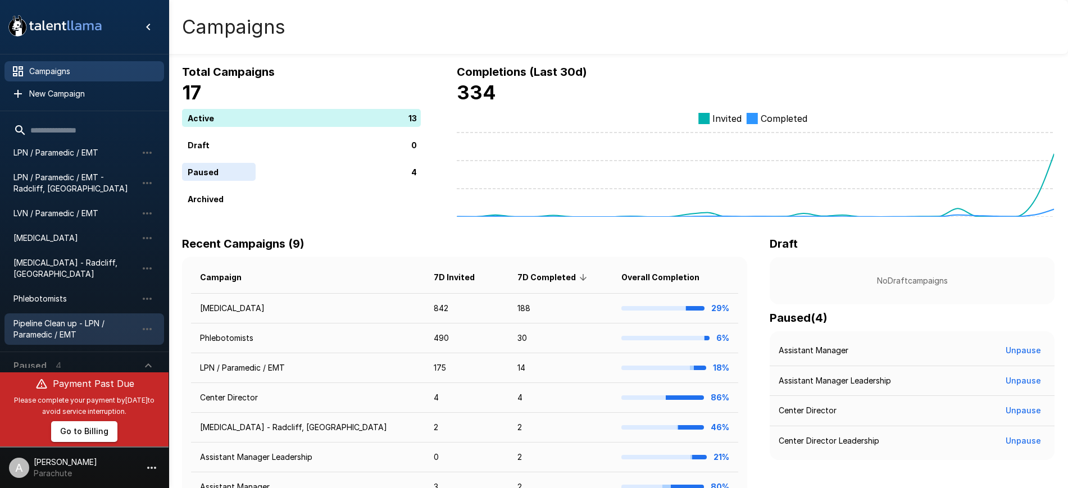
click at [75, 318] on span "Pipeline Clean up - LPN / Paramedic / EMT" at bounding box center [75, 329] width 124 height 22
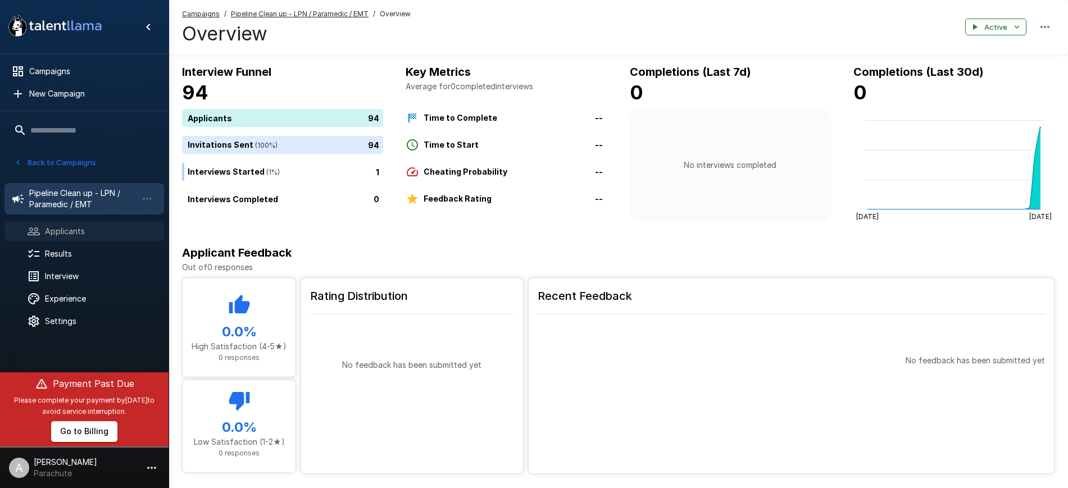
click at [79, 230] on span "Applicants" at bounding box center [100, 231] width 110 height 11
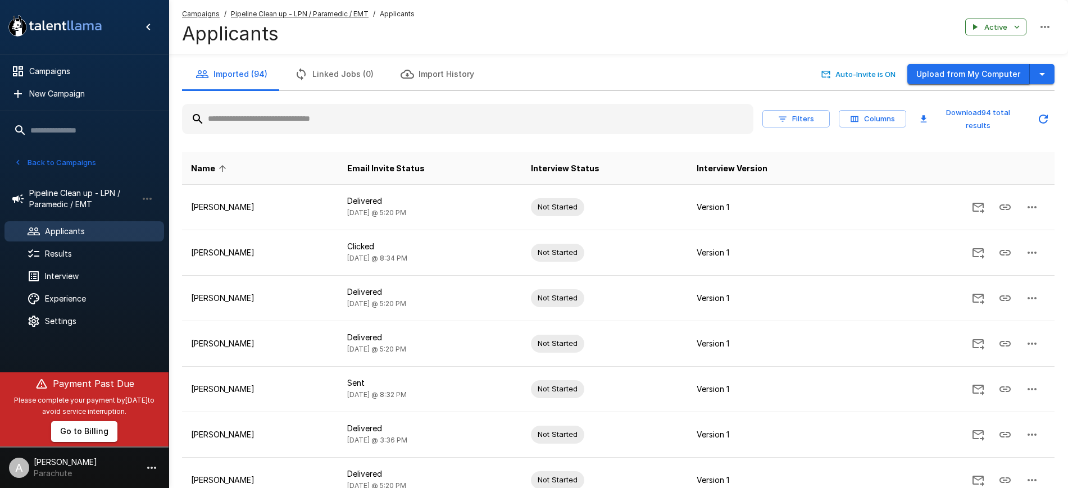
click at [954, 72] on button "Upload from My Computer" at bounding box center [969, 74] width 123 height 21
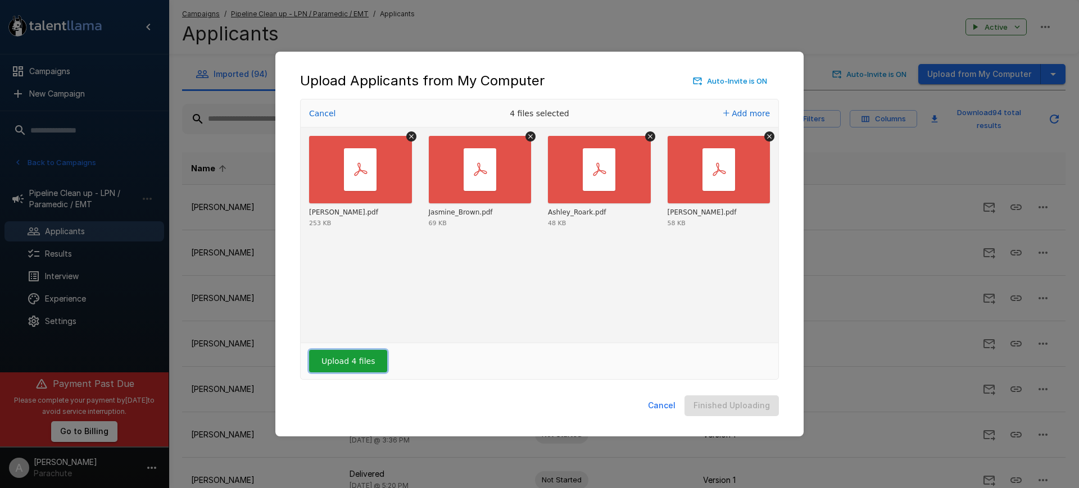
click at [353, 359] on button "Upload 4 files" at bounding box center [348, 361] width 78 height 22
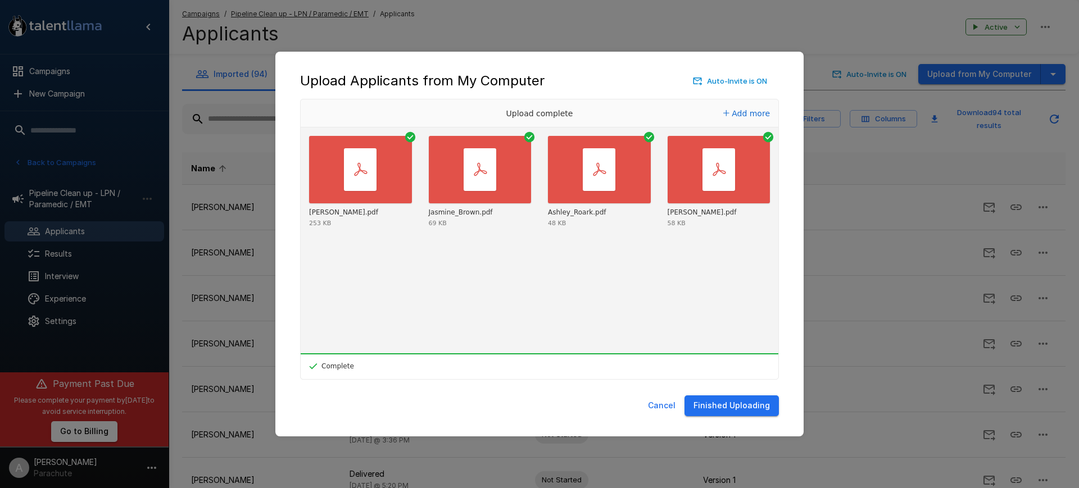
click at [739, 403] on button "Finished Uploading" at bounding box center [731, 406] width 94 height 21
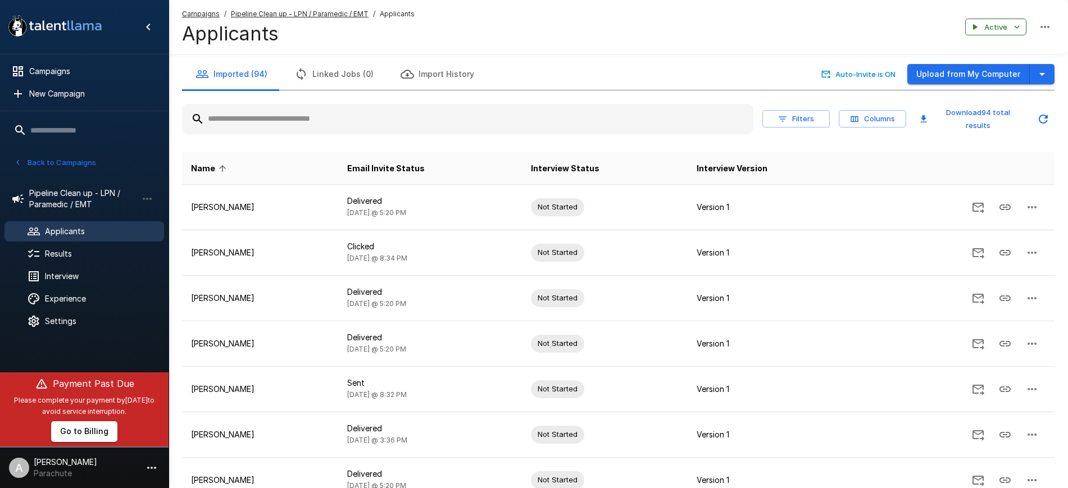
click at [74, 166] on button "Back to Campaigns" at bounding box center [55, 162] width 88 height 17
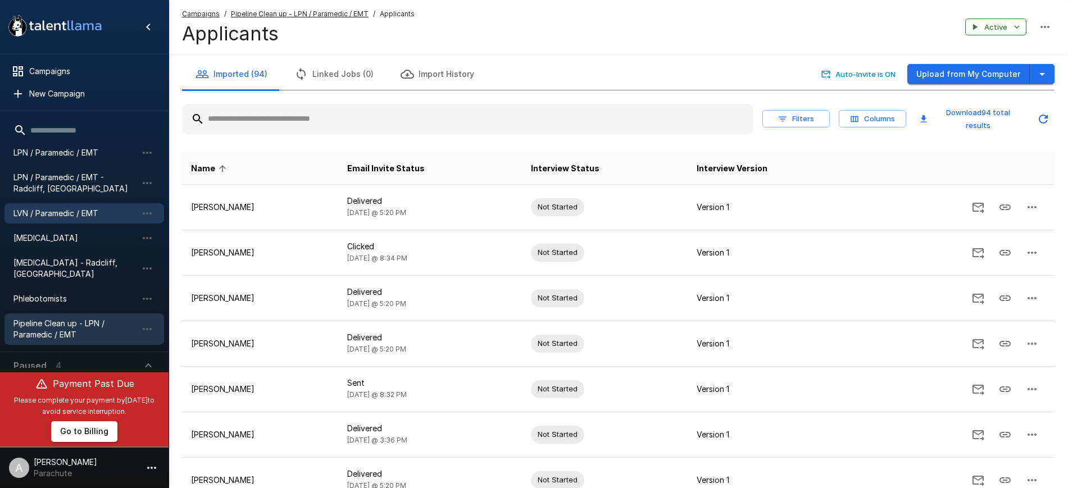
drag, startPoint x: 57, startPoint y: 180, endPoint x: 63, endPoint y: 210, distance: 30.3
click at [63, 210] on ul "Assistant Manager Assistant Manager (AM) Assistant Manager Leadership Center Di…" at bounding box center [84, 170] width 160 height 364
click at [49, 152] on span "LPN / Paramedic / EMT" at bounding box center [75, 152] width 124 height 11
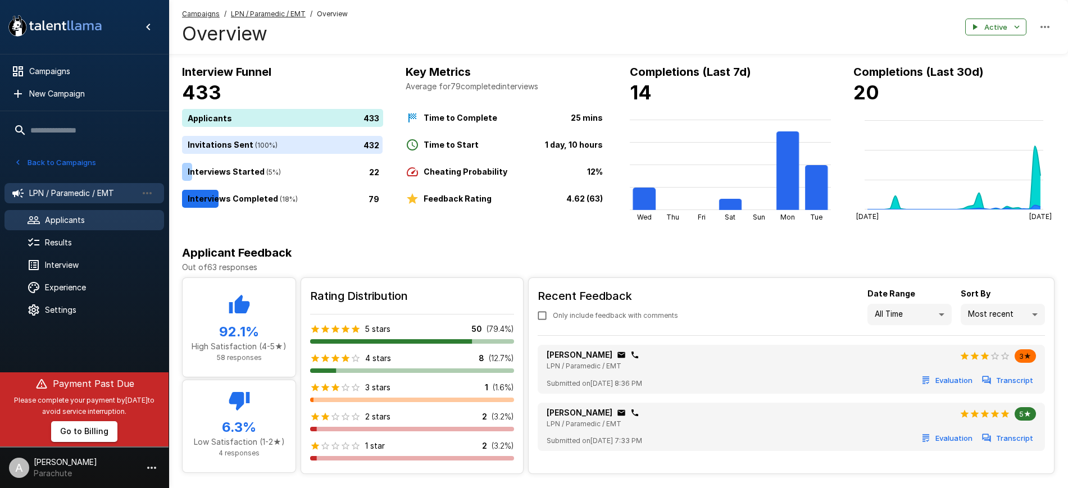
click at [80, 221] on span "Applicants" at bounding box center [100, 220] width 110 height 11
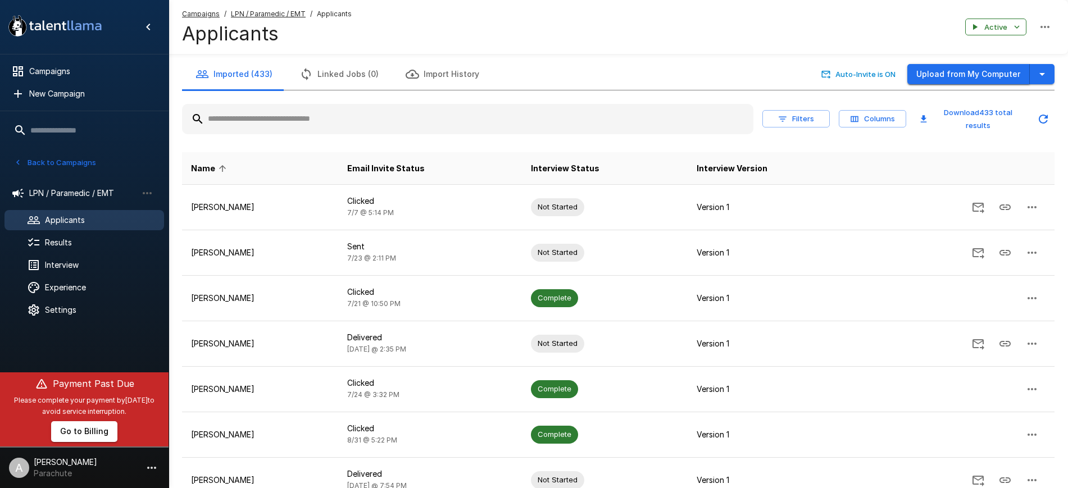
click at [950, 70] on button "Upload from My Computer" at bounding box center [969, 74] width 123 height 21
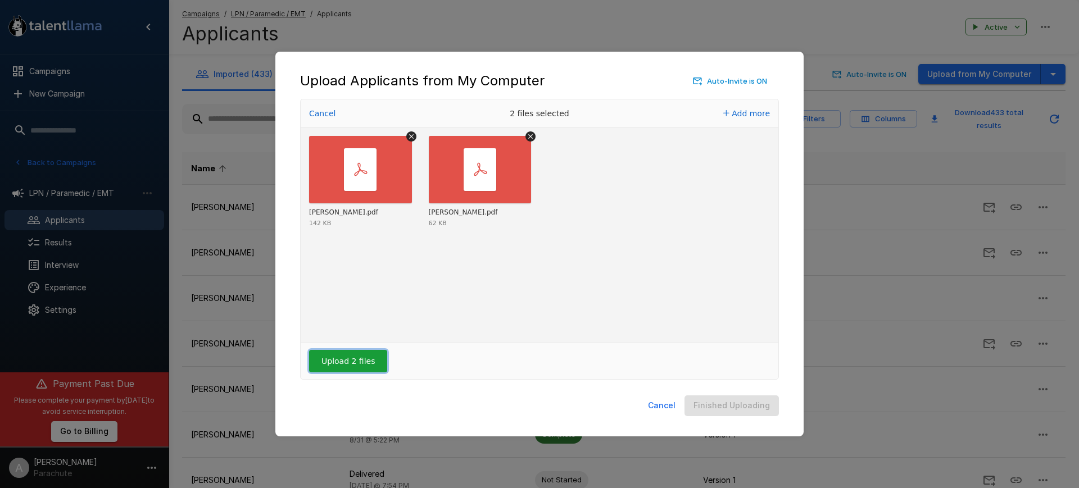
click at [339, 362] on button "Upload 2 files" at bounding box center [348, 361] width 78 height 22
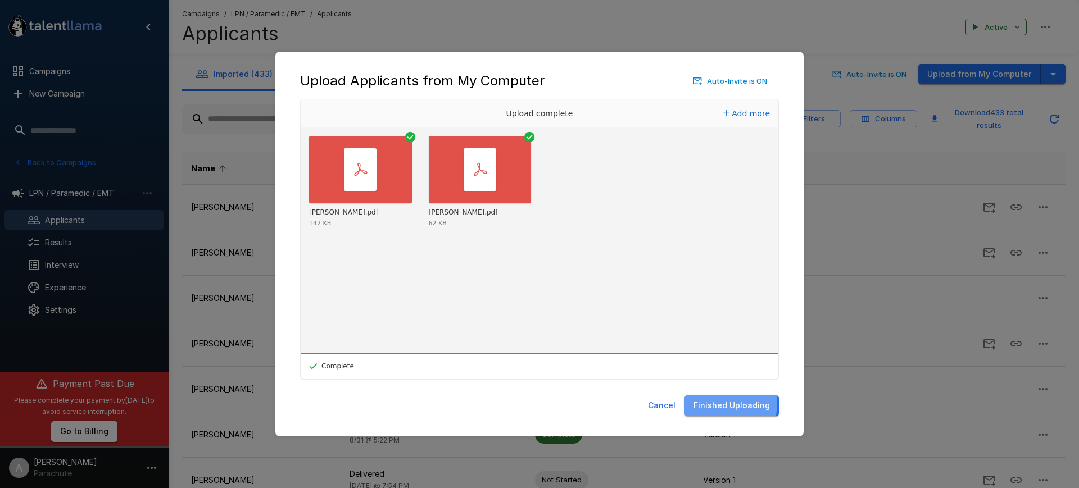
click at [711, 403] on button "Finished Uploading" at bounding box center [731, 406] width 94 height 21
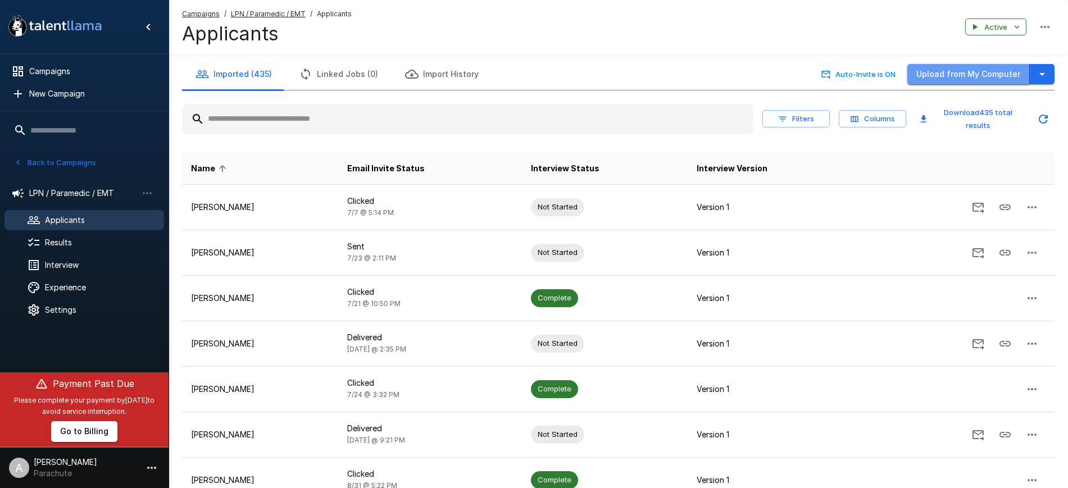
click at [988, 71] on button "Upload from My Computer" at bounding box center [969, 74] width 123 height 21
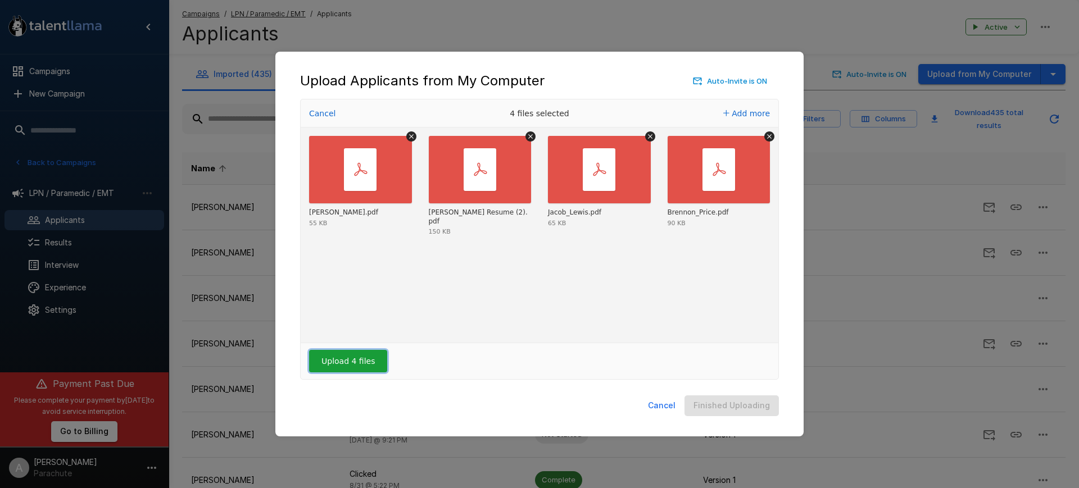
click at [360, 365] on button "Upload 4 files" at bounding box center [348, 361] width 78 height 22
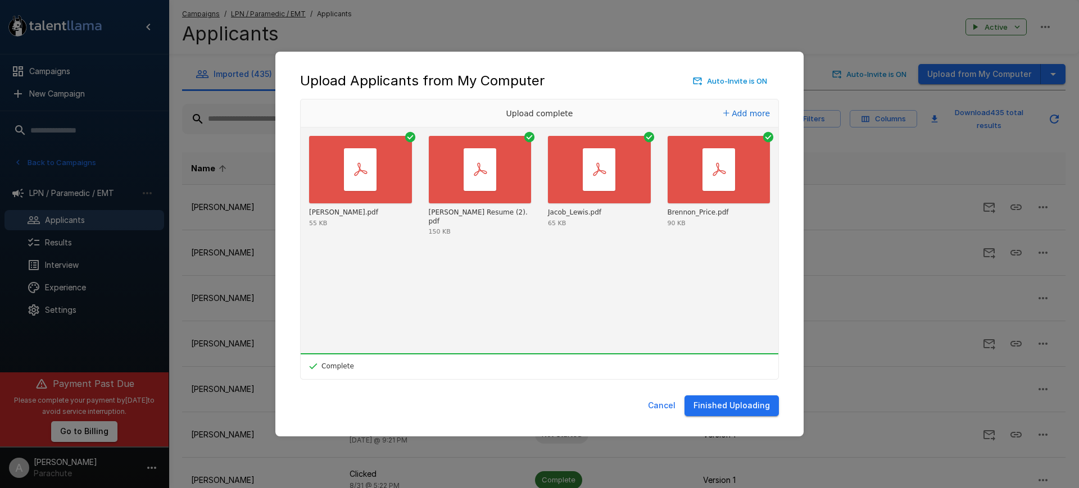
click at [724, 405] on button "Finished Uploading" at bounding box center [731, 406] width 94 height 21
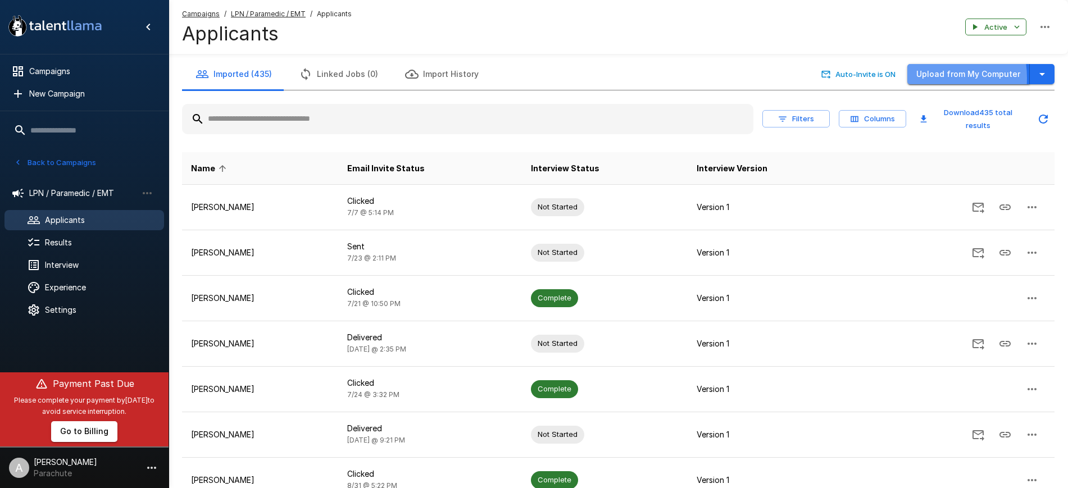
click at [928, 78] on button "Upload from My Computer" at bounding box center [969, 74] width 123 height 21
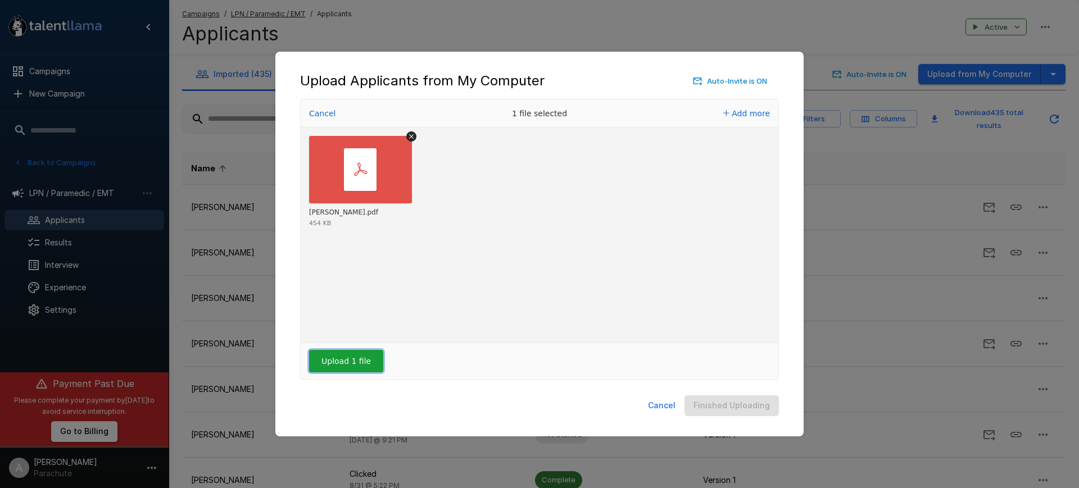
click at [359, 355] on button "Upload 1 file" at bounding box center [346, 361] width 74 height 22
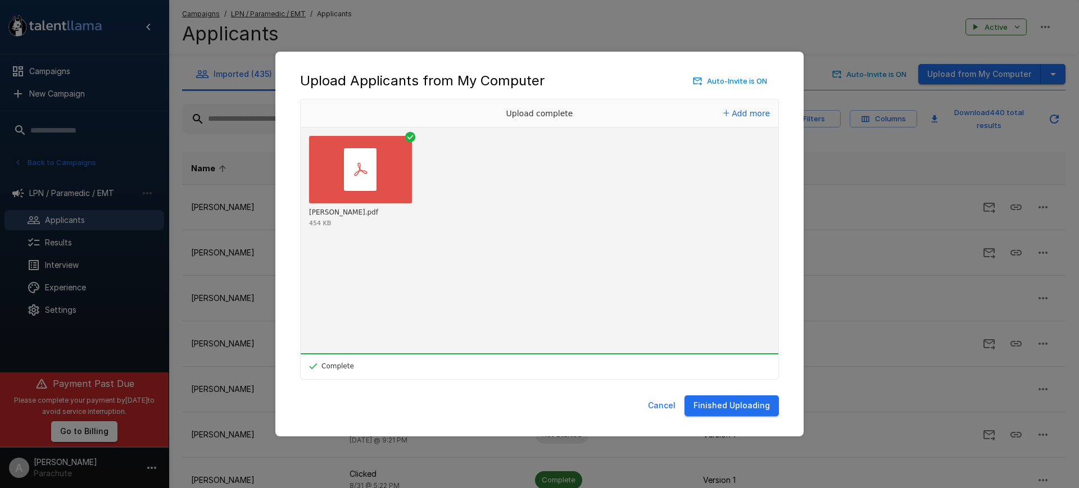
click at [742, 406] on button "Finished Uploading" at bounding box center [731, 406] width 94 height 21
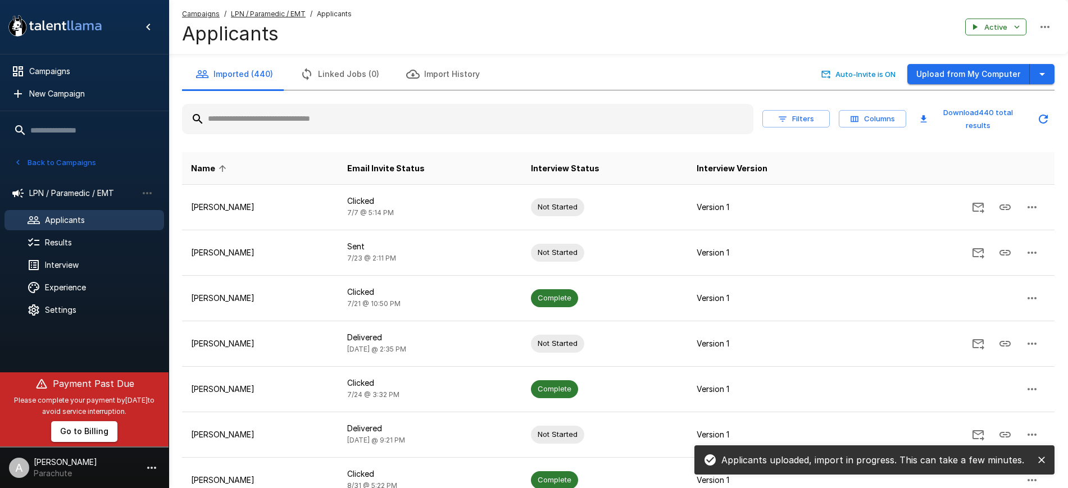
click at [343, 112] on input "text" at bounding box center [468, 119] width 572 height 20
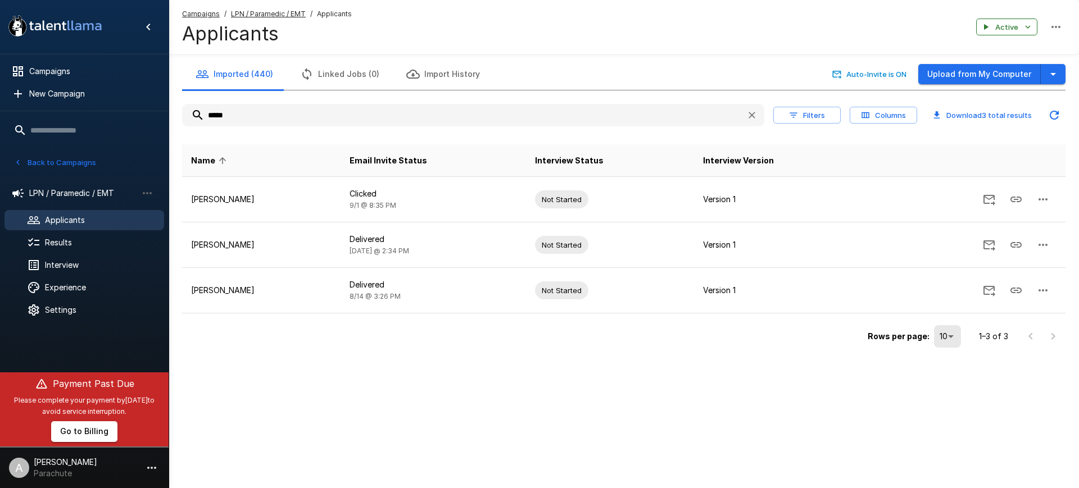
type input "*****"
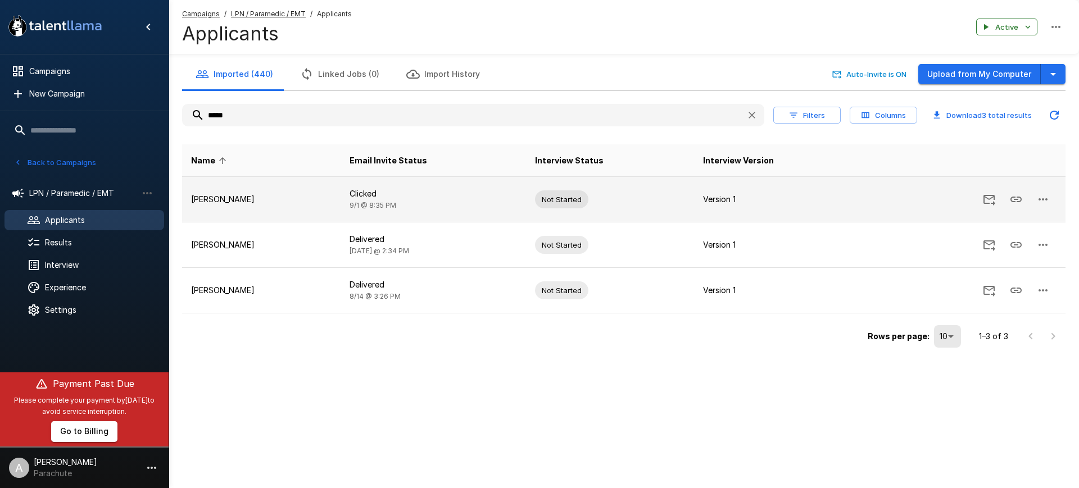
click at [613, 200] on td "Not Started" at bounding box center [610, 200] width 168 height 46
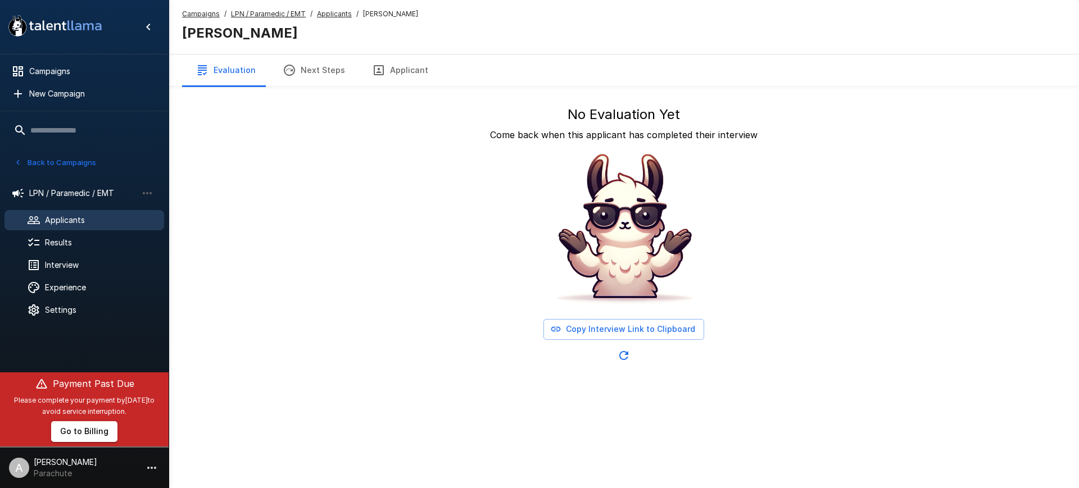
click at [71, 225] on span "Applicants" at bounding box center [100, 220] width 110 height 11
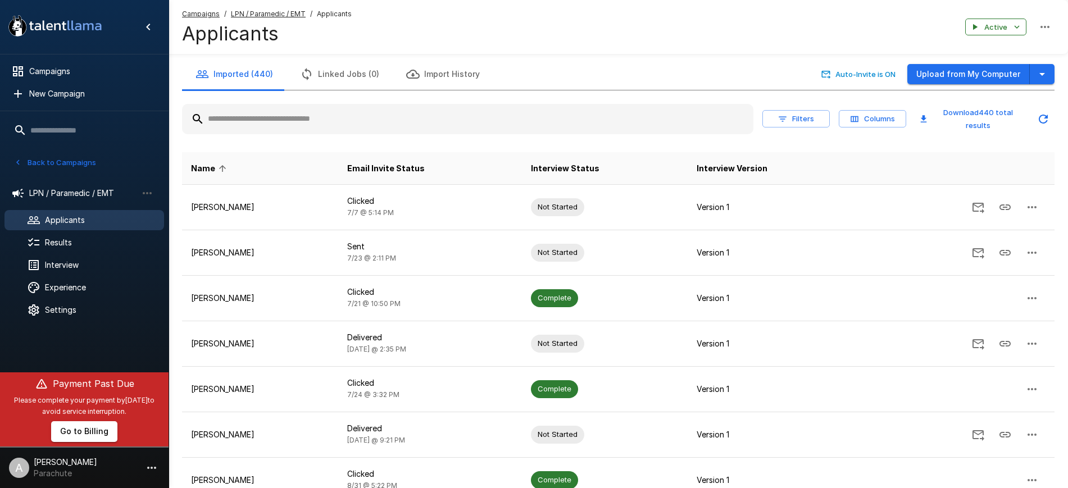
click at [385, 109] on input "text" at bounding box center [468, 119] width 572 height 20
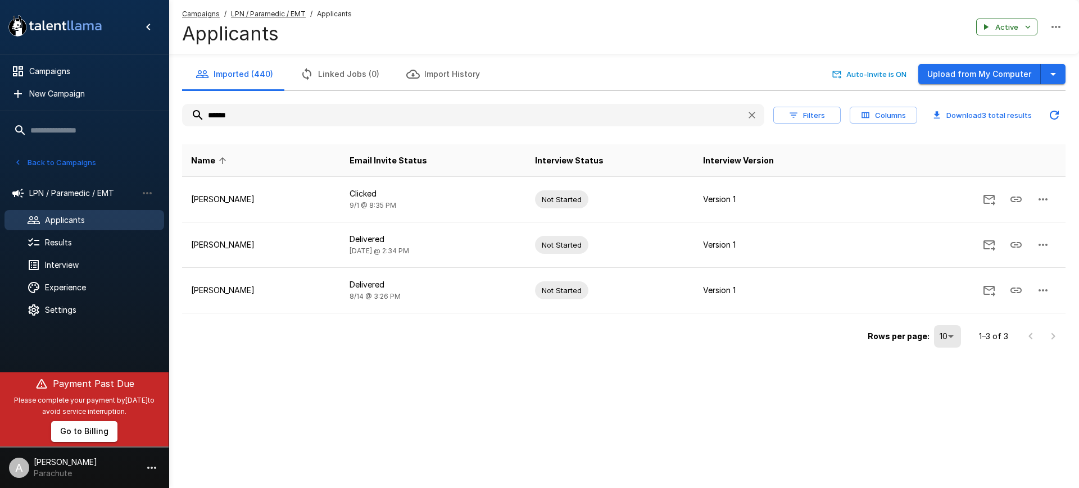
type input "******"
click at [952, 68] on button "Upload from My Computer" at bounding box center [979, 74] width 123 height 21
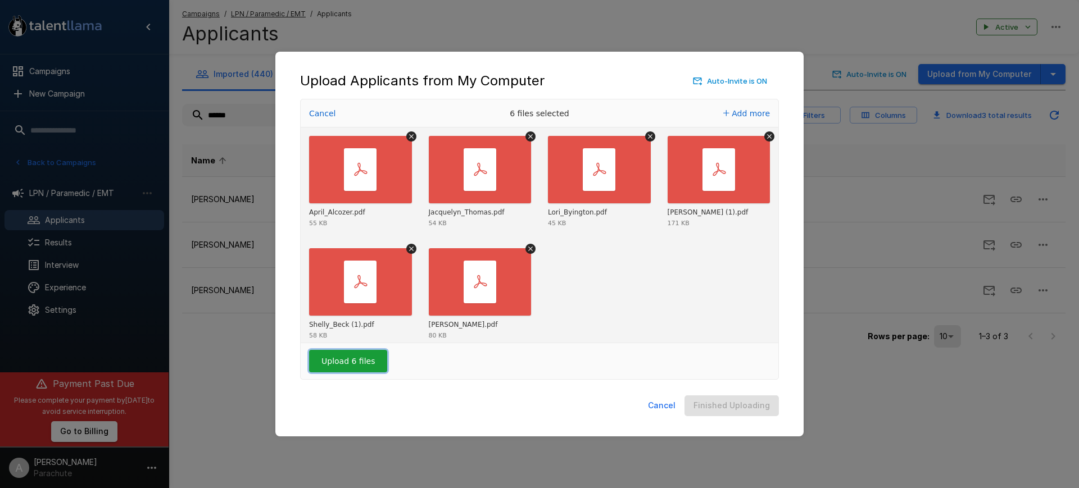
click at [356, 361] on button "Upload 6 files" at bounding box center [348, 361] width 78 height 22
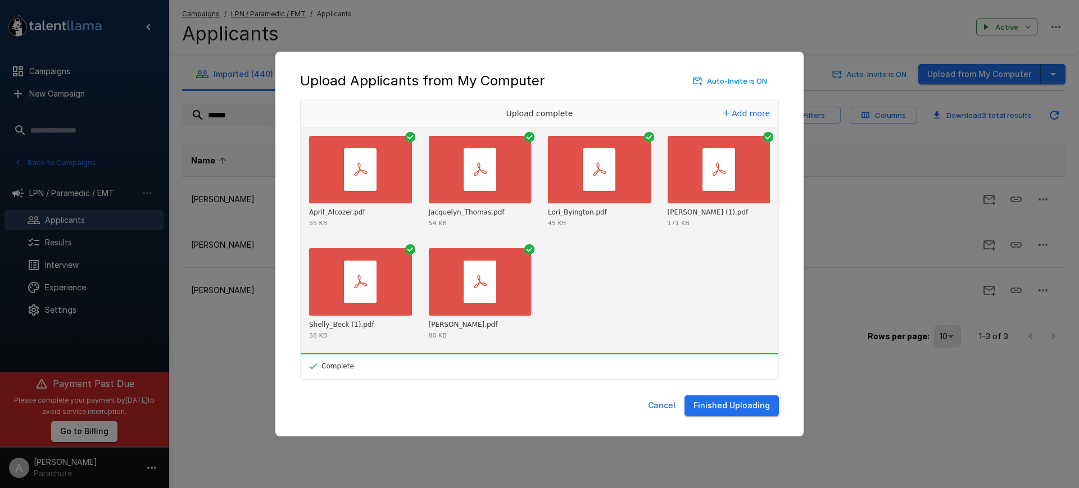
click at [743, 409] on button "Finished Uploading" at bounding box center [731, 406] width 94 height 21
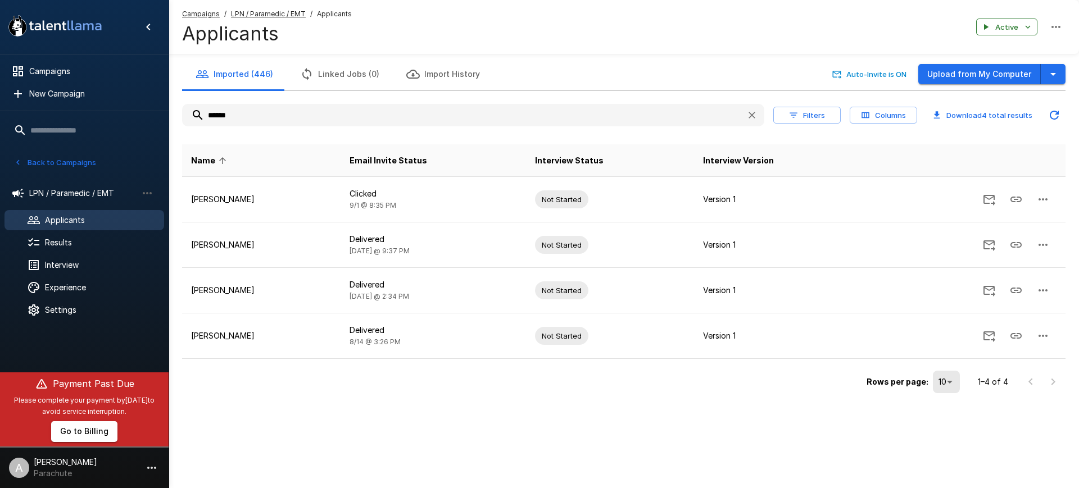
click at [83, 217] on span "Applicants" at bounding box center [100, 220] width 110 height 11
click at [747, 115] on icon "button" at bounding box center [751, 115] width 11 height 11
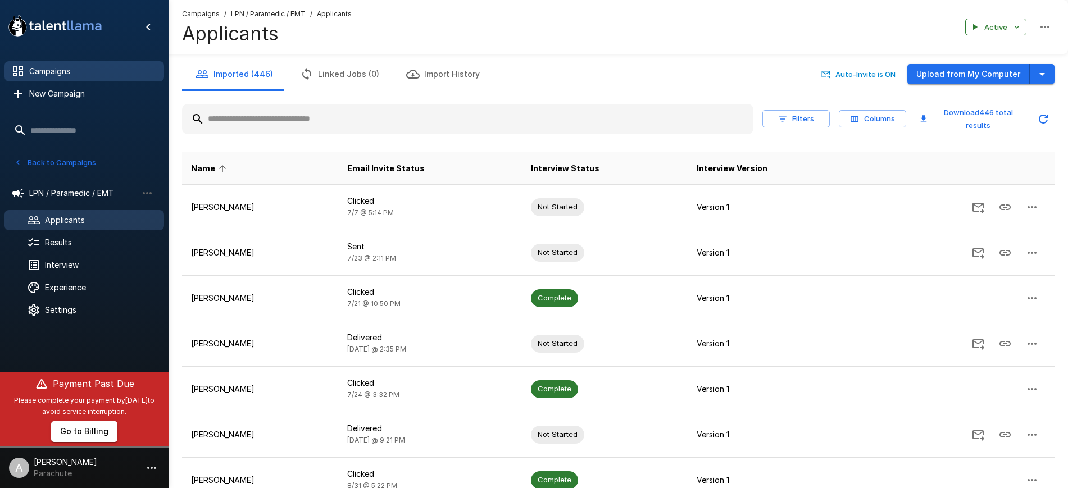
click at [66, 75] on span "Campaigns" at bounding box center [92, 71] width 126 height 11
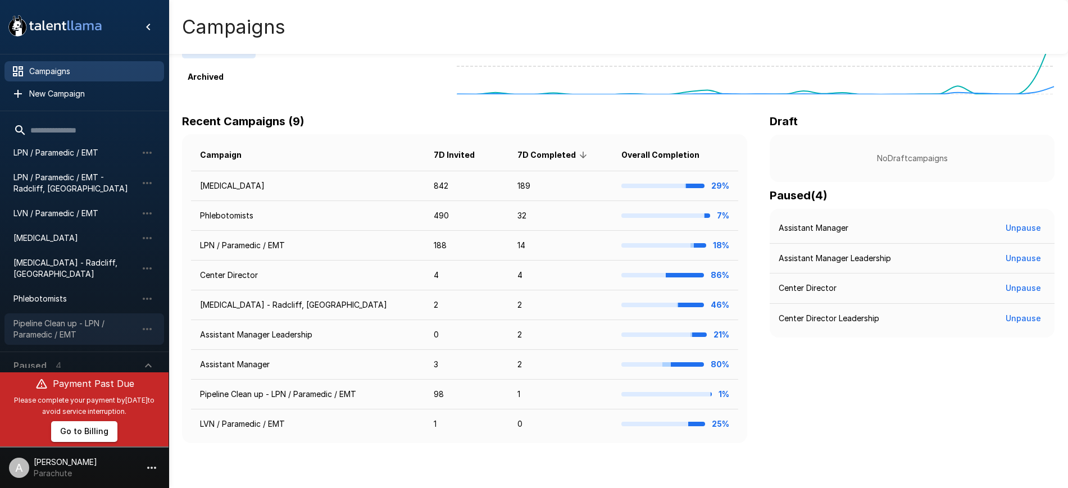
click at [69, 318] on span "Pipeline Clean up - LPN / Paramedic / EMT" at bounding box center [75, 329] width 124 height 22
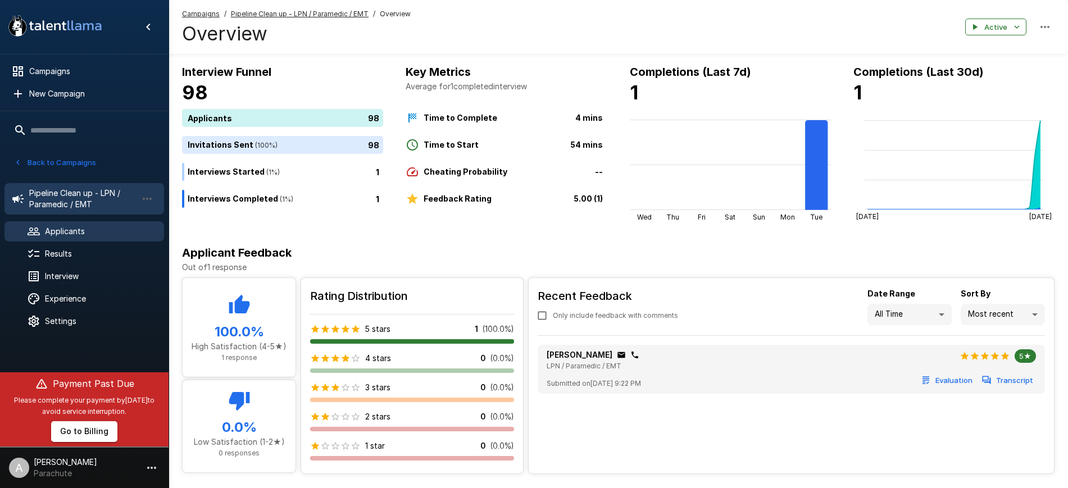
click at [98, 226] on span "Applicants" at bounding box center [100, 231] width 110 height 11
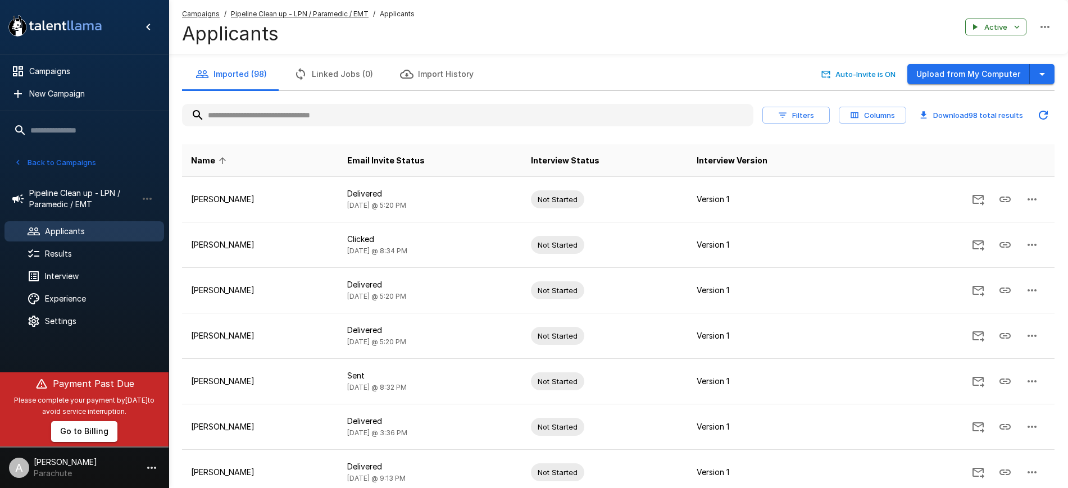
click at [400, 39] on h4 "Applicants" at bounding box center [298, 34] width 233 height 24
click at [1043, 83] on button "button" at bounding box center [1042, 74] width 25 height 21
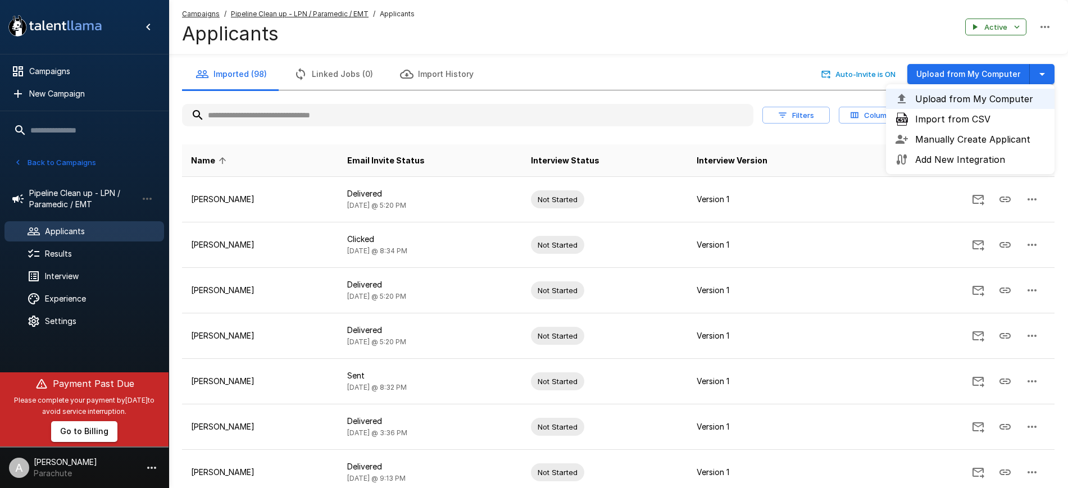
click at [959, 120] on span "Import from CSV" at bounding box center [980, 118] width 130 height 13
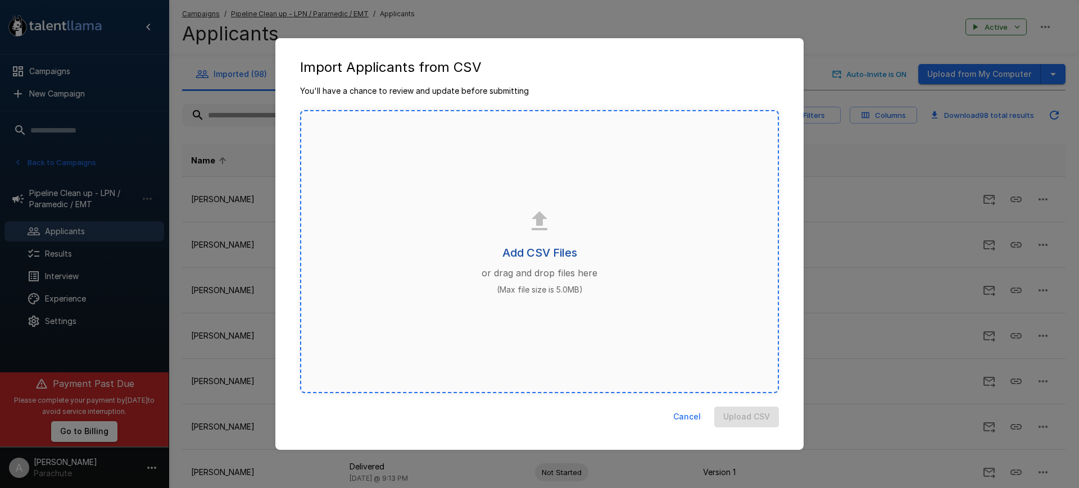
click at [522, 244] on h6 "Add CSV Files" at bounding box center [539, 253] width 75 height 18
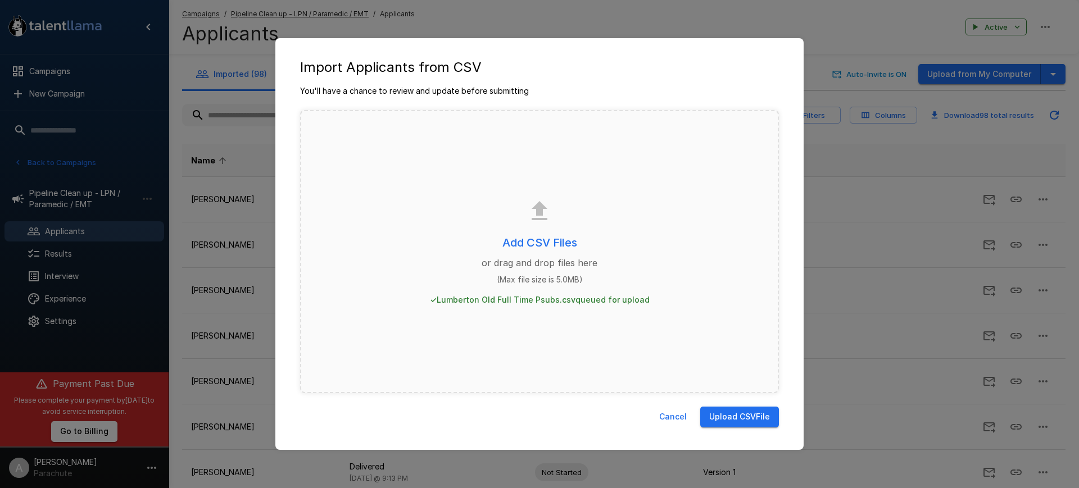
click at [743, 419] on button "Upload CSV File" at bounding box center [739, 417] width 79 height 21
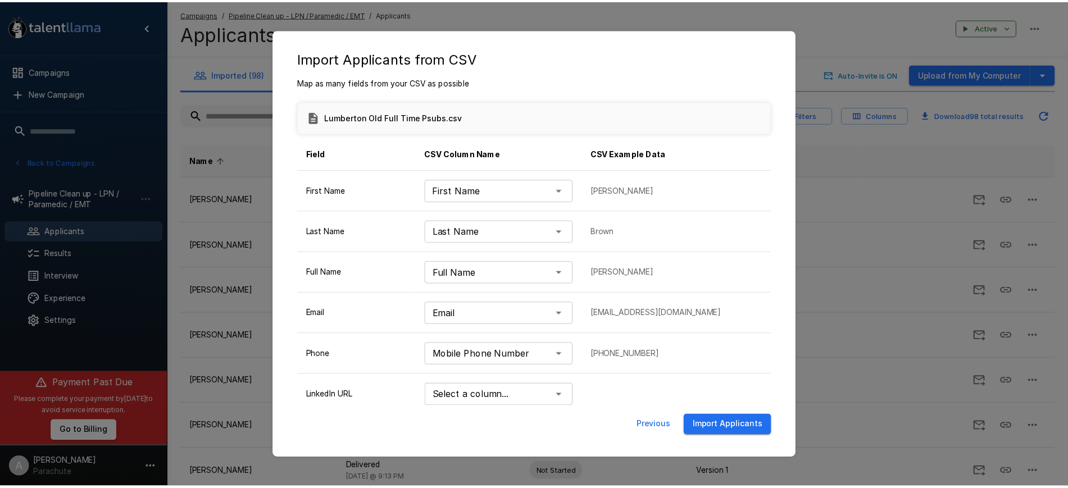
scroll to position [10, 0]
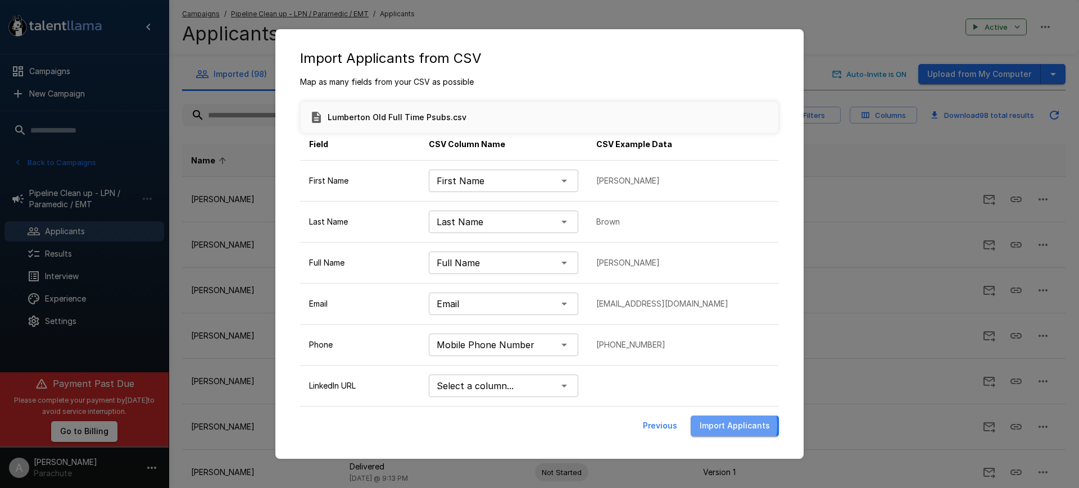
click at [715, 425] on button "Import Applicants" at bounding box center [735, 426] width 88 height 21
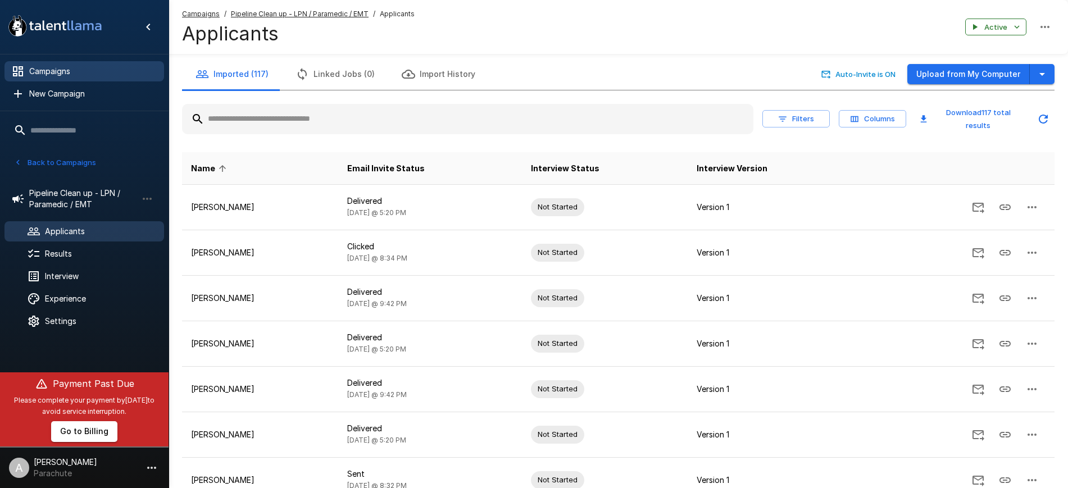
click at [62, 67] on span "Campaigns" at bounding box center [92, 71] width 126 height 11
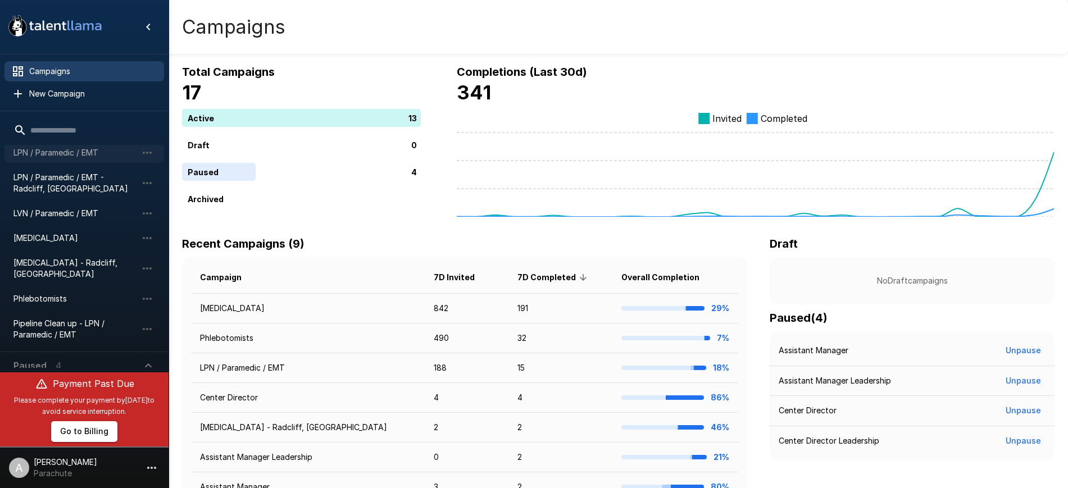
click at [65, 157] on span "LPN / Paramedic / EMT" at bounding box center [75, 152] width 124 height 11
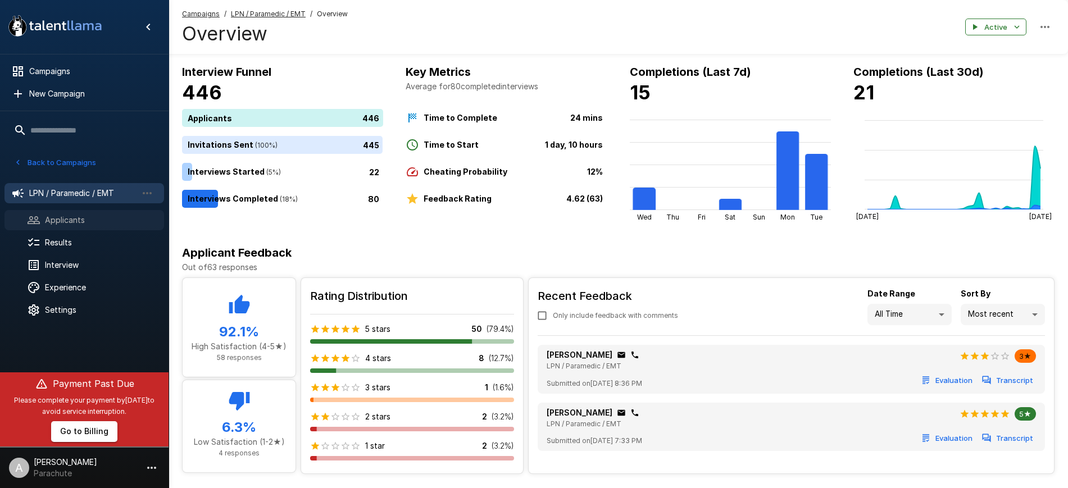
click at [80, 220] on span "Applicants" at bounding box center [100, 220] width 110 height 11
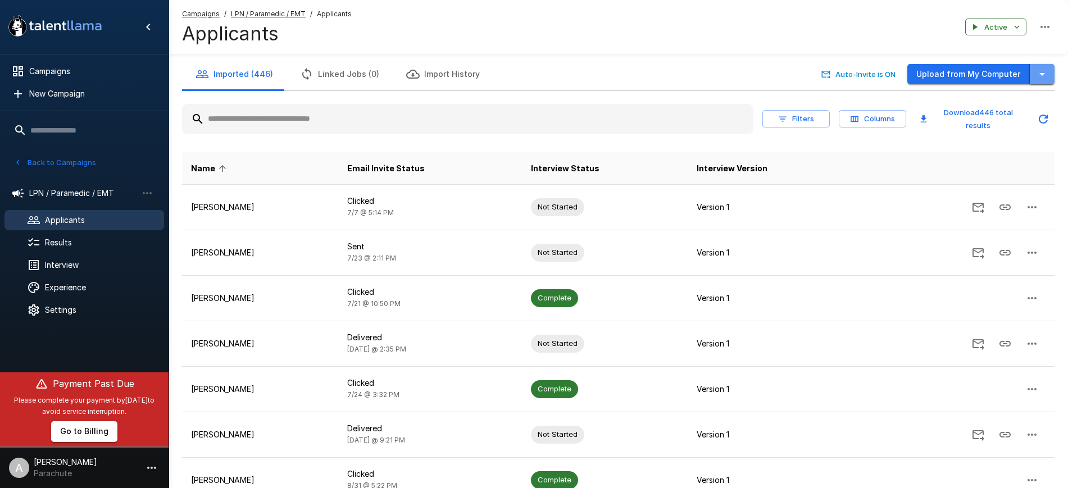
click at [1044, 69] on icon "button" at bounding box center [1042, 73] width 13 height 13
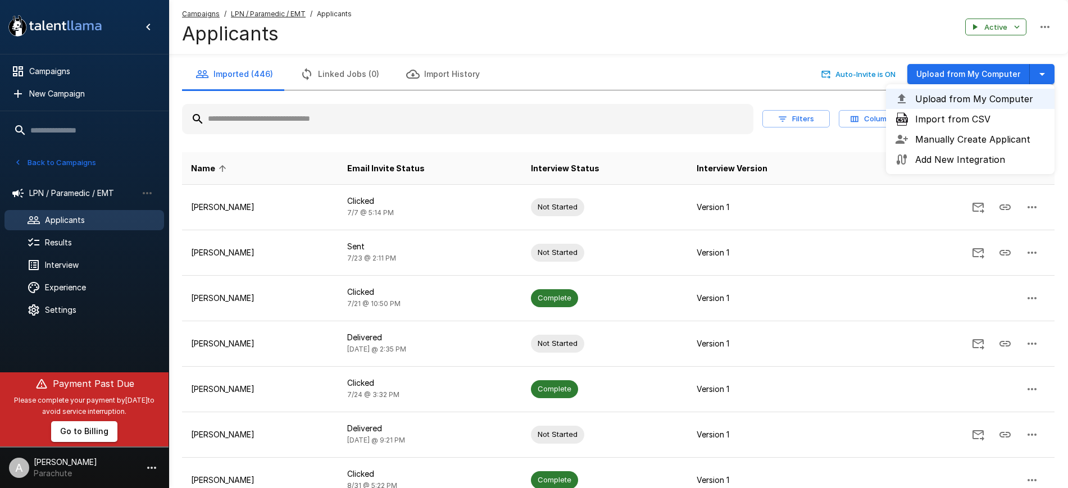
click at [962, 117] on span "Import from CSV" at bounding box center [980, 118] width 130 height 13
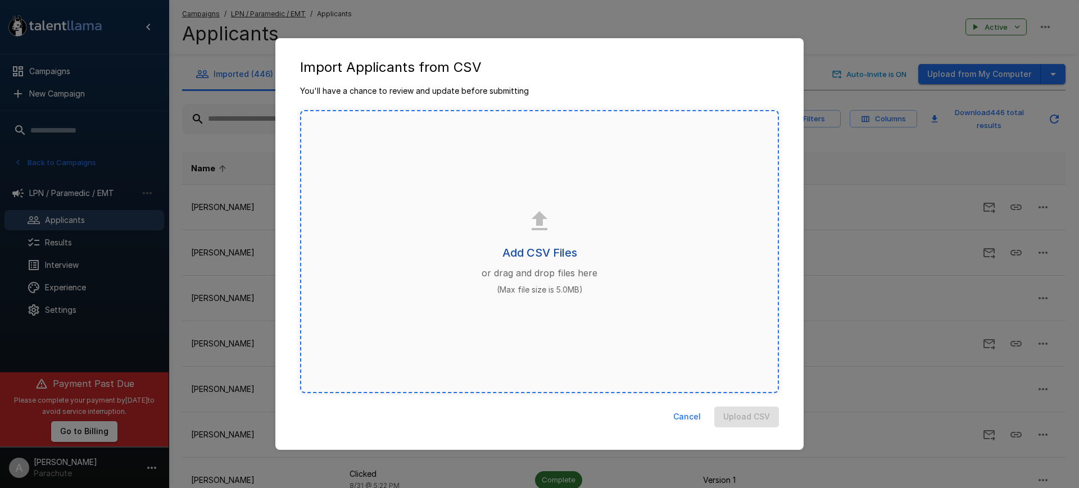
click at [527, 261] on h6 "Add CSV Files" at bounding box center [539, 253] width 75 height 18
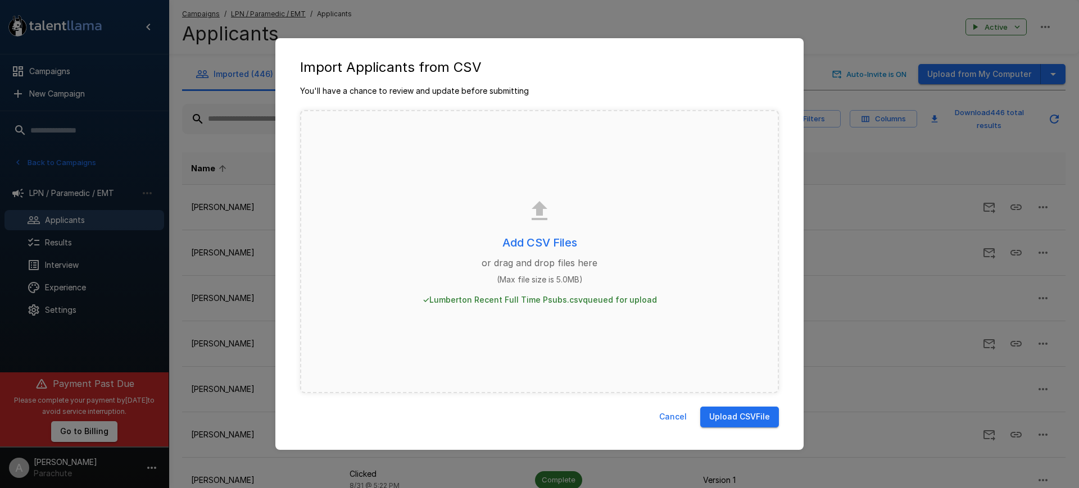
click at [730, 410] on button "Upload CSV File" at bounding box center [739, 417] width 79 height 21
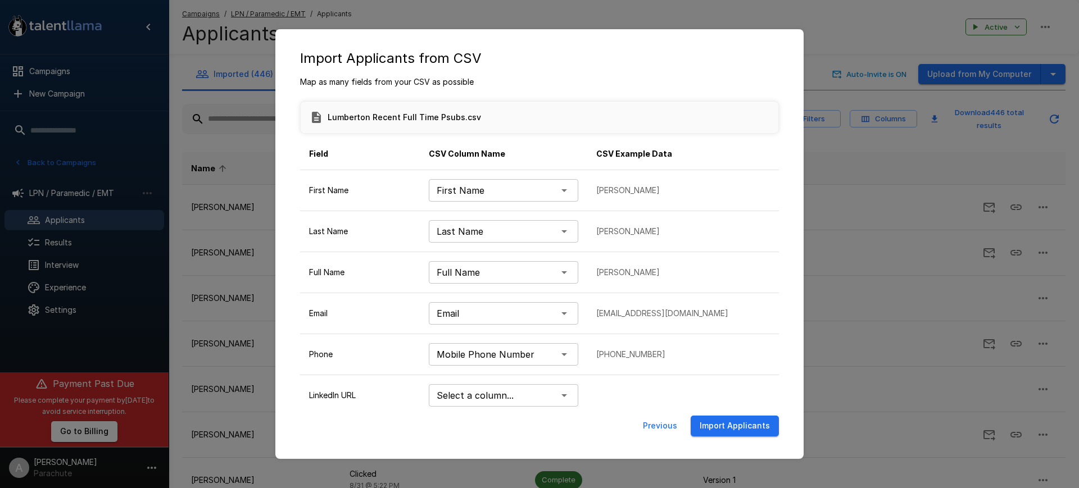
click at [745, 420] on button "Import Applicants" at bounding box center [735, 426] width 88 height 21
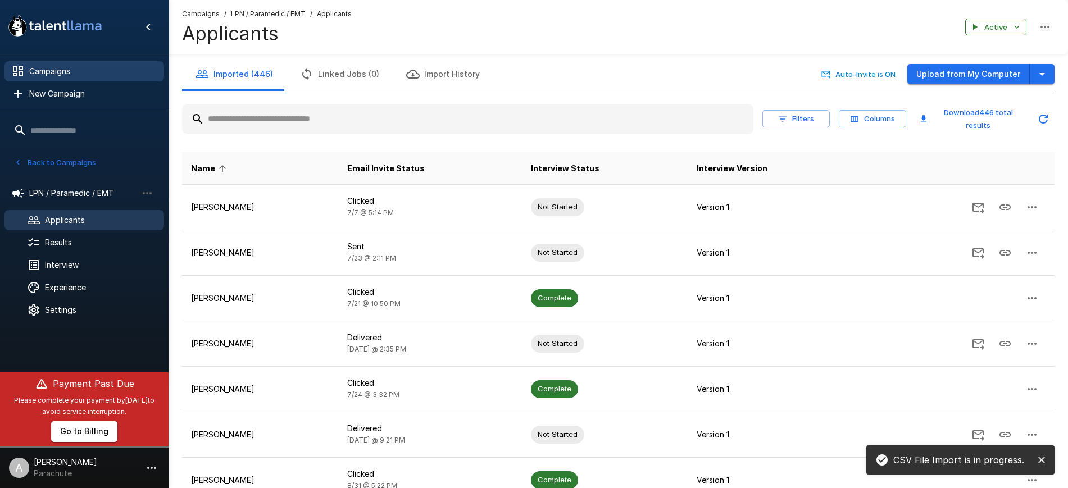
click at [71, 74] on span "Campaigns" at bounding box center [92, 71] width 126 height 11
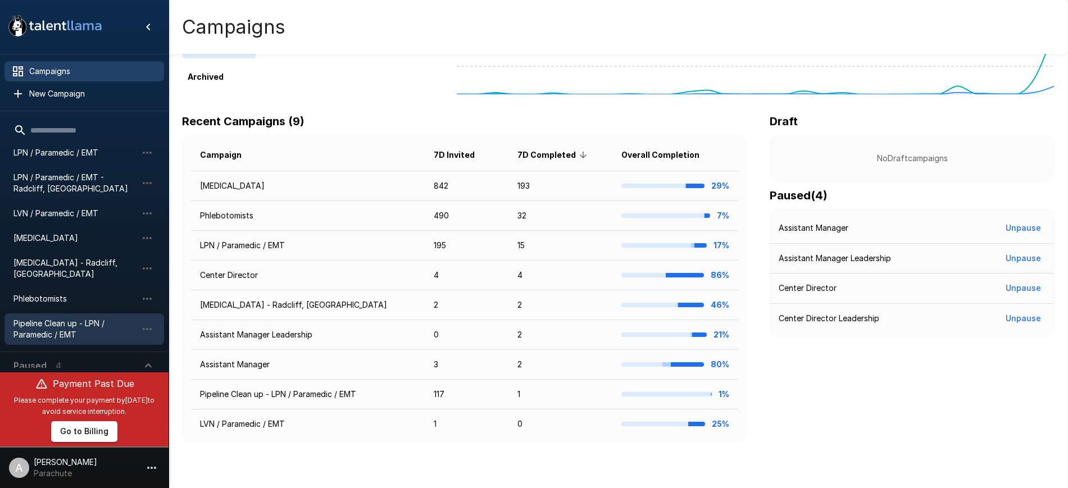
click at [78, 321] on span "Pipeline Clean up - LPN / Paramedic / EMT" at bounding box center [75, 329] width 124 height 22
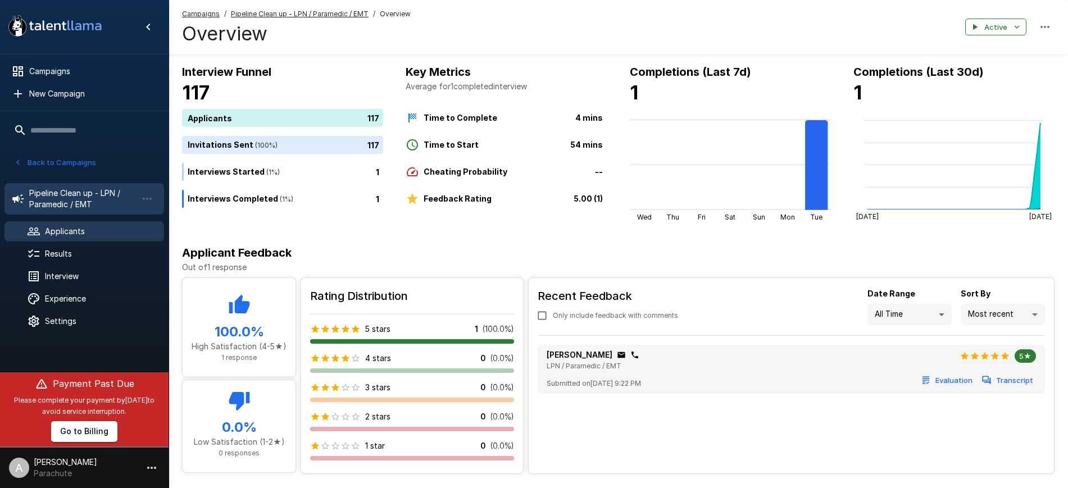
click at [89, 232] on span "Applicants" at bounding box center [100, 231] width 110 height 11
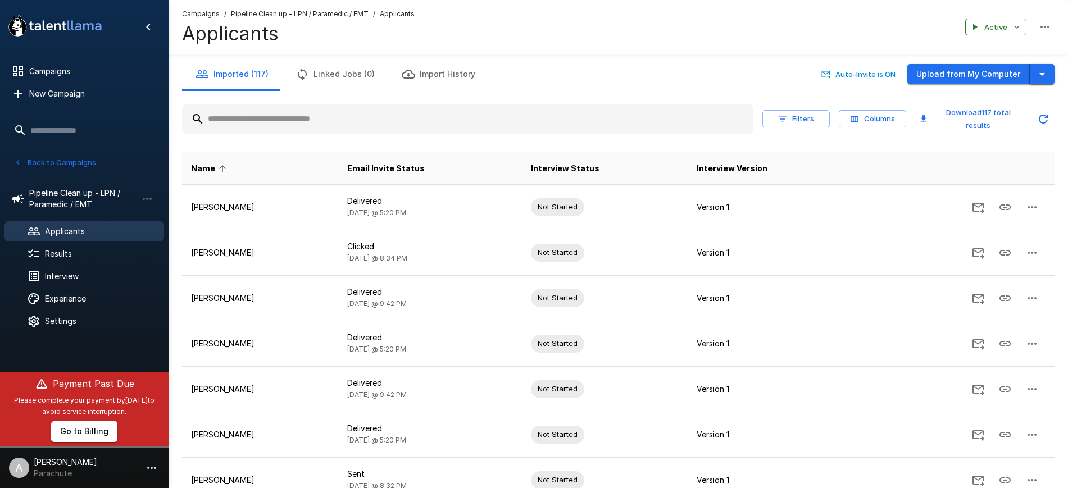
click at [1045, 72] on icon "button" at bounding box center [1042, 73] width 13 height 13
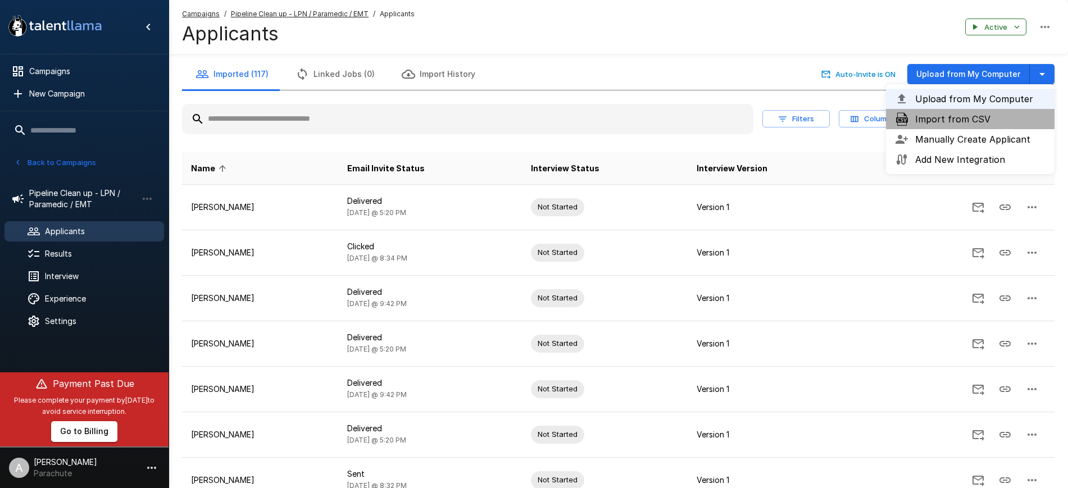
click at [988, 119] on span "Import from CSV" at bounding box center [980, 118] width 130 height 13
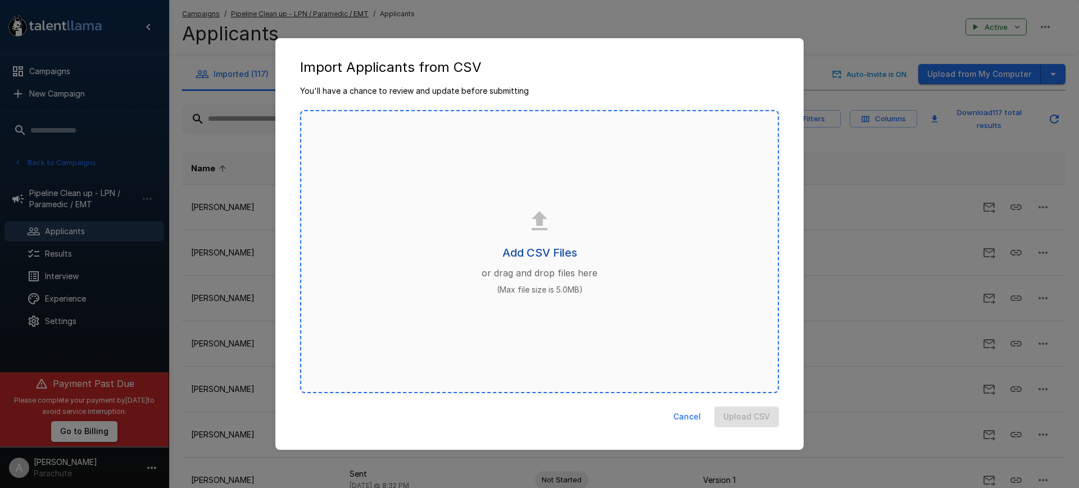
click at [543, 249] on h6 "Add CSV Files" at bounding box center [539, 253] width 75 height 18
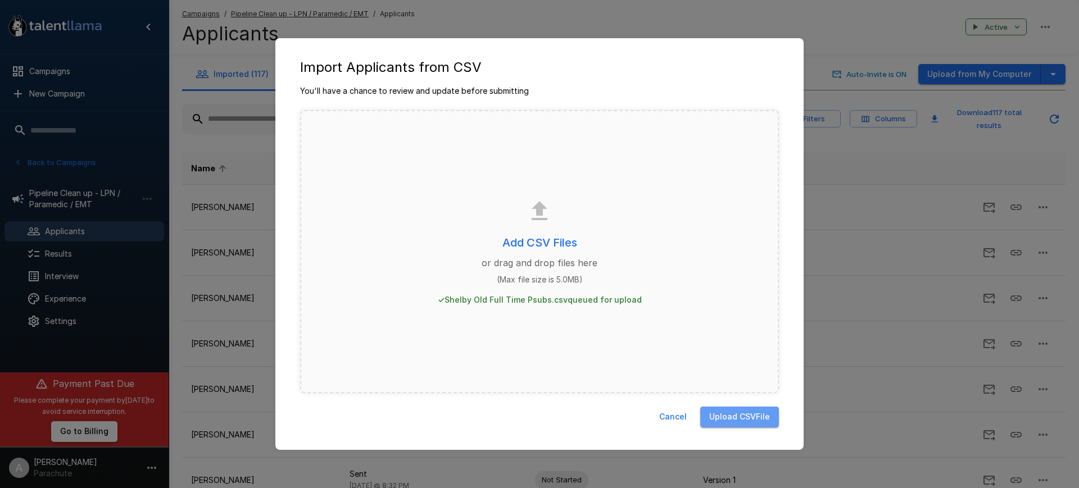
click at [740, 420] on button "Upload CSV File" at bounding box center [739, 417] width 79 height 21
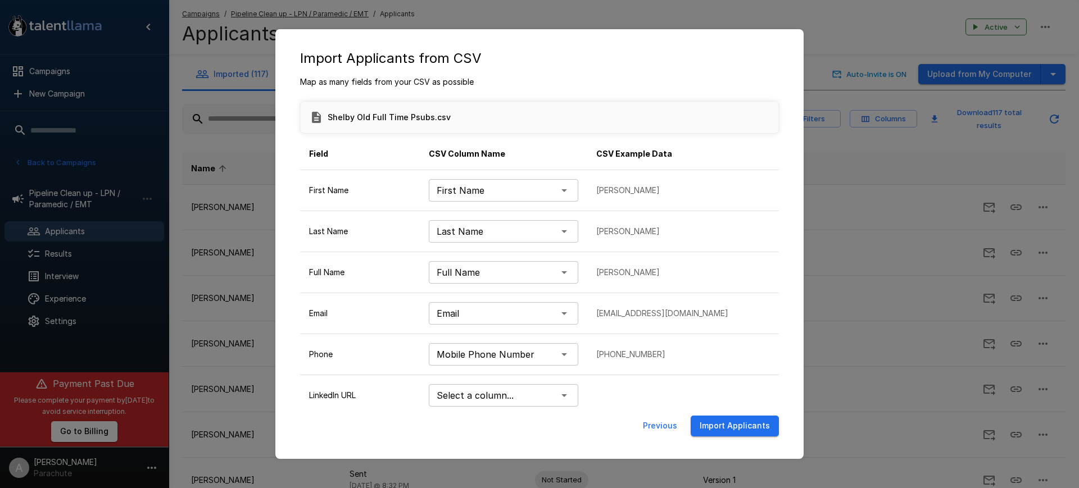
click at [718, 423] on button "Import Applicants" at bounding box center [735, 426] width 88 height 21
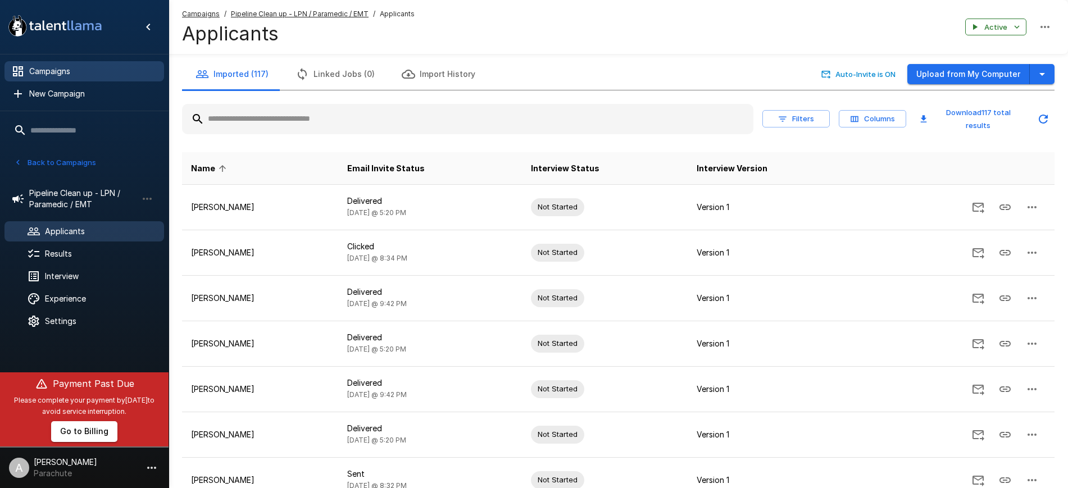
click at [43, 72] on span "Campaigns" at bounding box center [92, 71] width 126 height 11
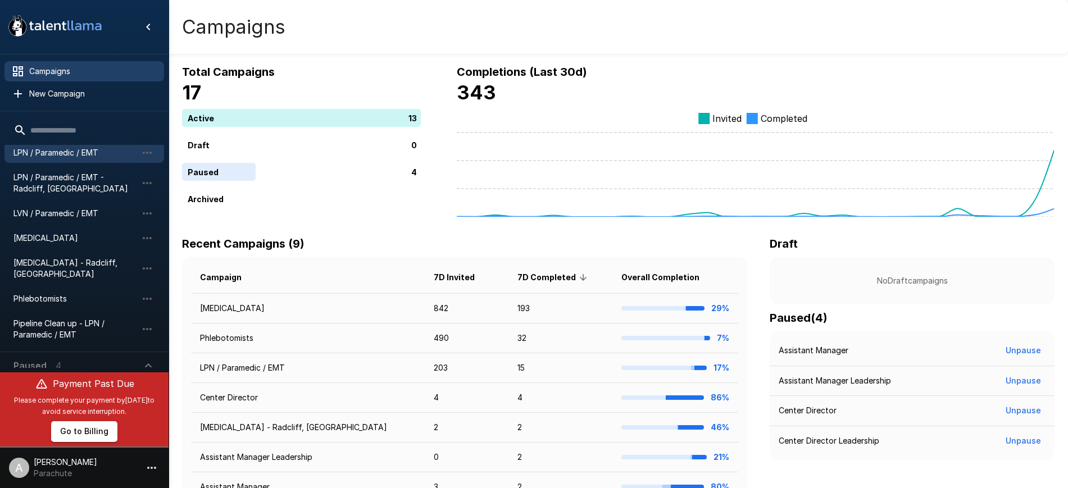
click at [42, 153] on span "LPN / Paramedic / EMT" at bounding box center [75, 152] width 124 height 11
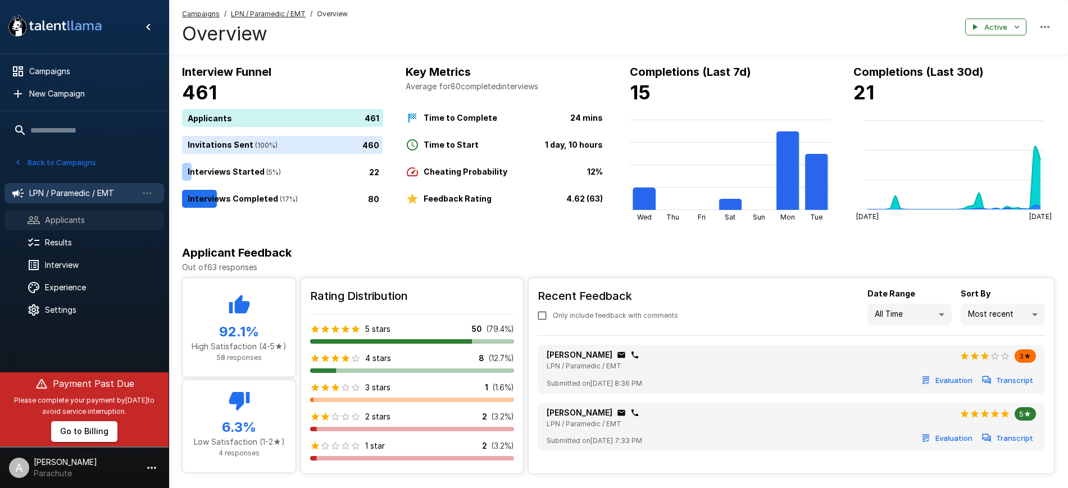
click at [79, 220] on span "Applicants" at bounding box center [100, 220] width 110 height 11
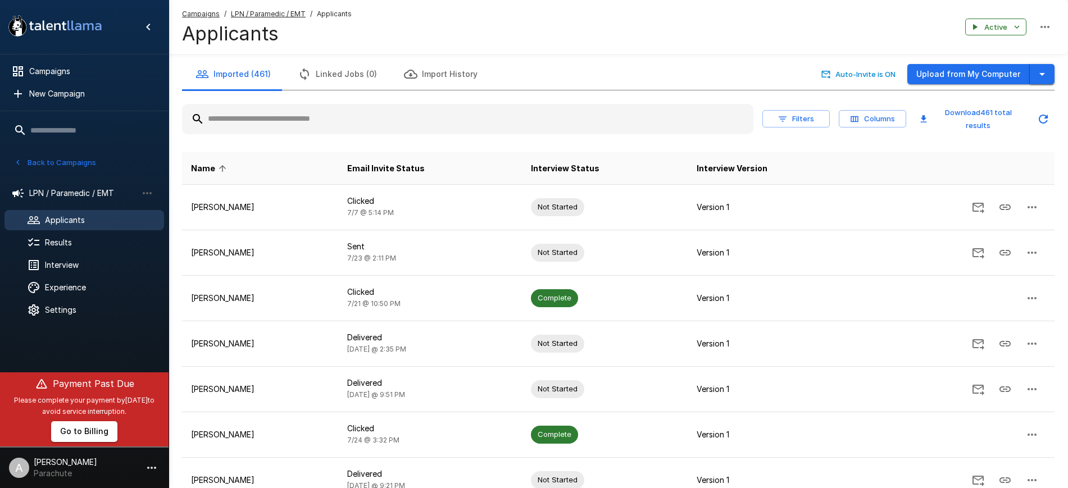
click at [1042, 71] on icon "button" at bounding box center [1042, 73] width 13 height 13
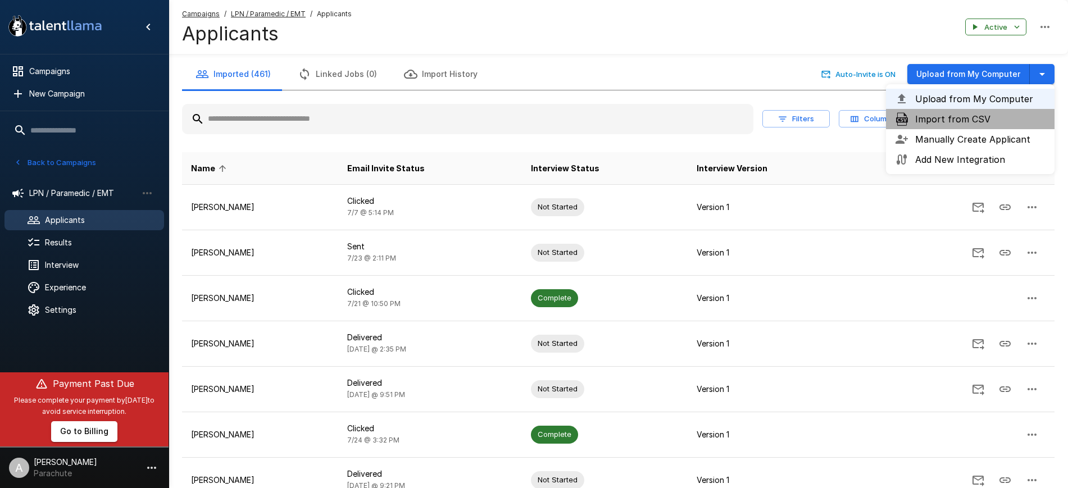
click at [955, 121] on span "Import from CSV" at bounding box center [980, 118] width 130 height 13
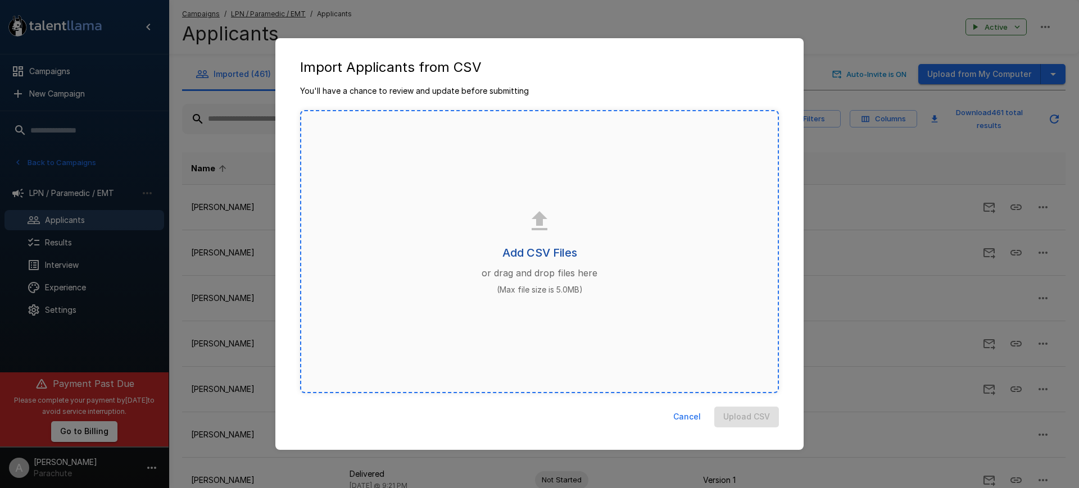
click at [534, 256] on h6 "Add CSV Files" at bounding box center [539, 253] width 75 height 18
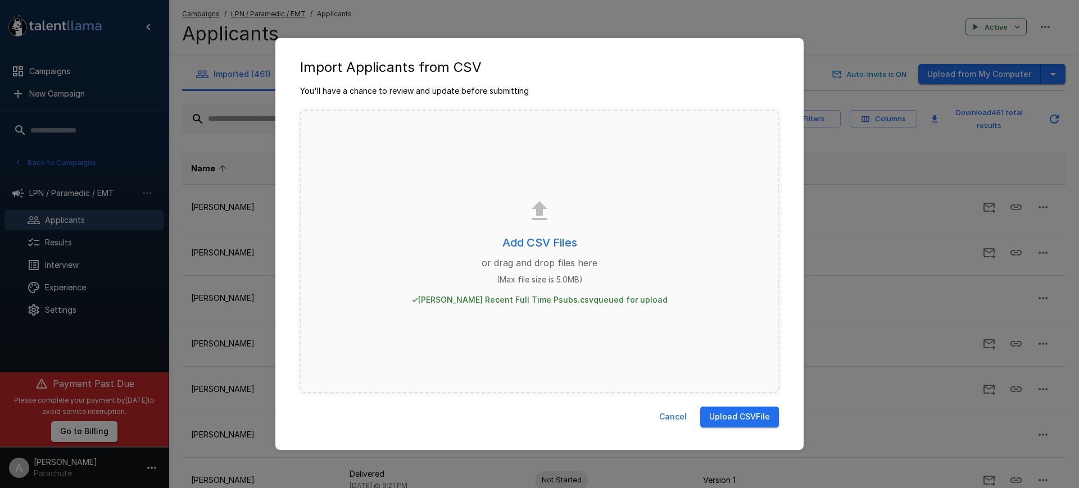
click at [738, 412] on button "Upload CSV File" at bounding box center [739, 417] width 79 height 21
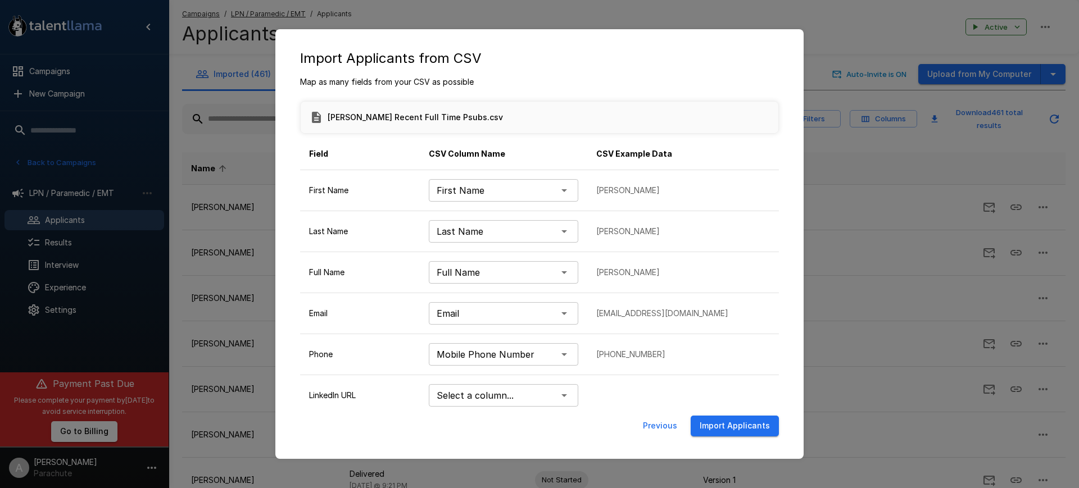
click at [745, 425] on button "Import Applicants" at bounding box center [735, 426] width 88 height 21
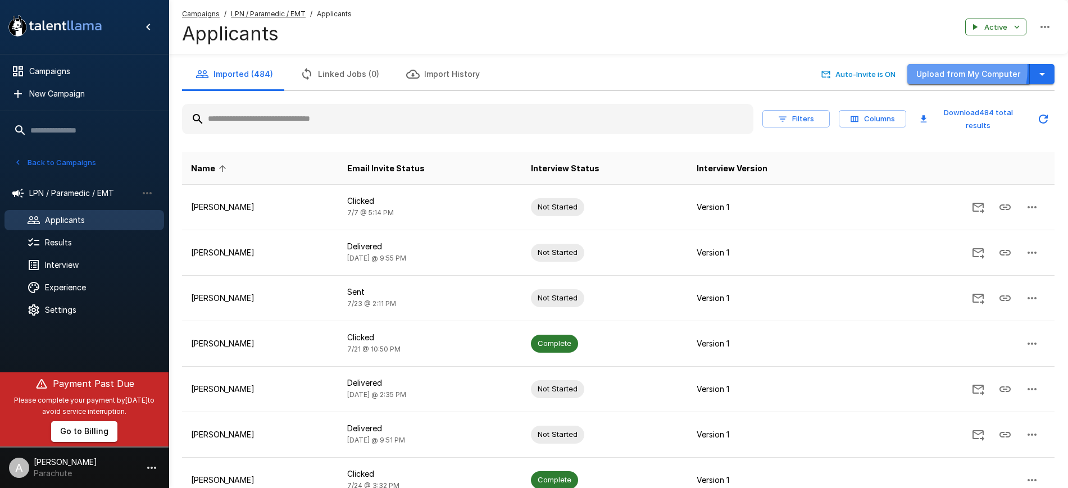
click at [944, 69] on button "Upload from My Computer" at bounding box center [969, 74] width 123 height 21
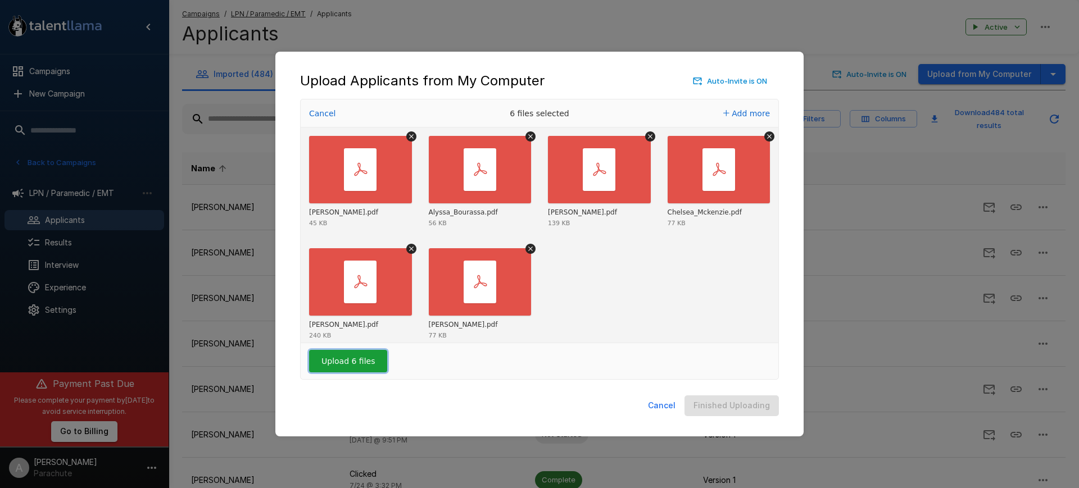
click at [363, 361] on button "Upload 6 files" at bounding box center [348, 361] width 78 height 22
